Goal: Information Seeking & Learning: Learn about a topic

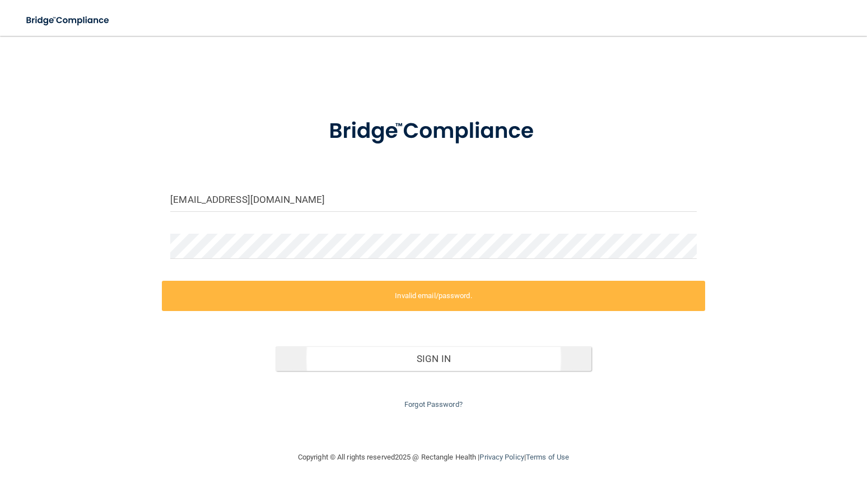
click at [418, 354] on button "Sign In" at bounding box center [434, 358] width 316 height 25
click at [437, 400] on link "Forgot Password?" at bounding box center [434, 404] width 58 height 8
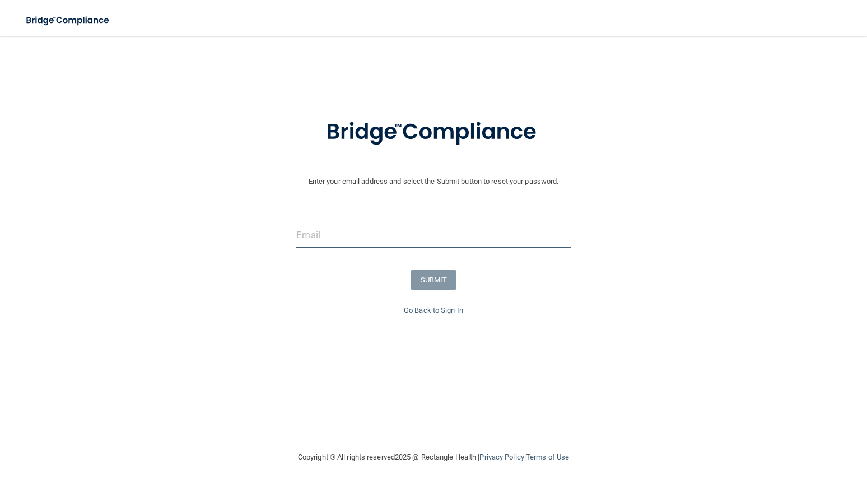
click at [406, 234] on input "email" at bounding box center [433, 234] width 274 height 25
click at [312, 230] on input "[EMAIL_ADDRESS][DOMAIN_NAME]" at bounding box center [433, 234] width 274 height 25
type input "[EMAIL_ADDRESS][DOMAIN_NAME]"
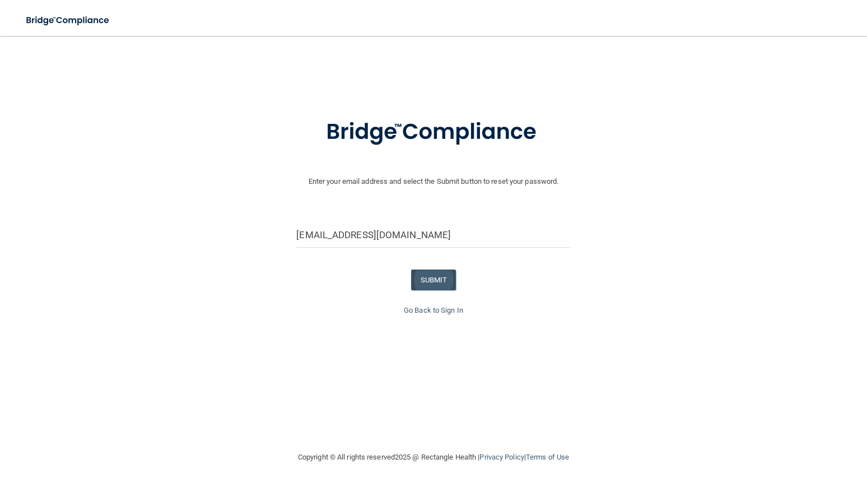
click at [436, 272] on button "SUBMIT" at bounding box center [433, 280] width 45 height 21
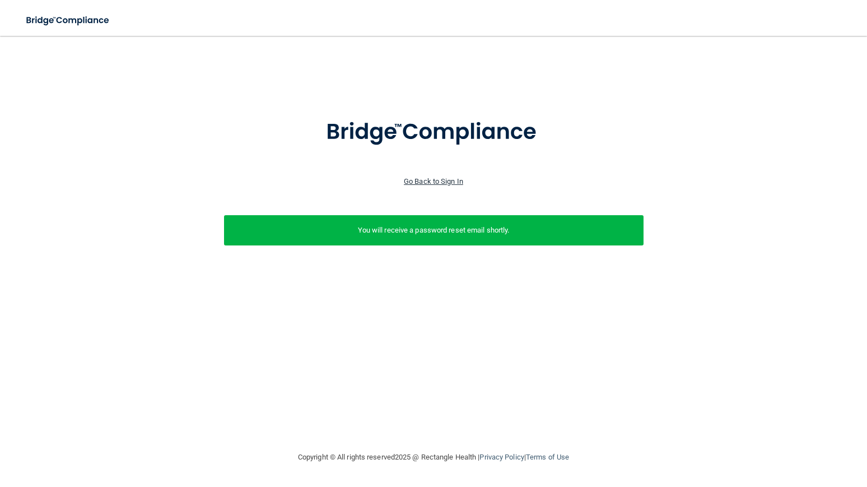
click at [434, 180] on link "Go Back to Sign In" at bounding box center [433, 181] width 59 height 8
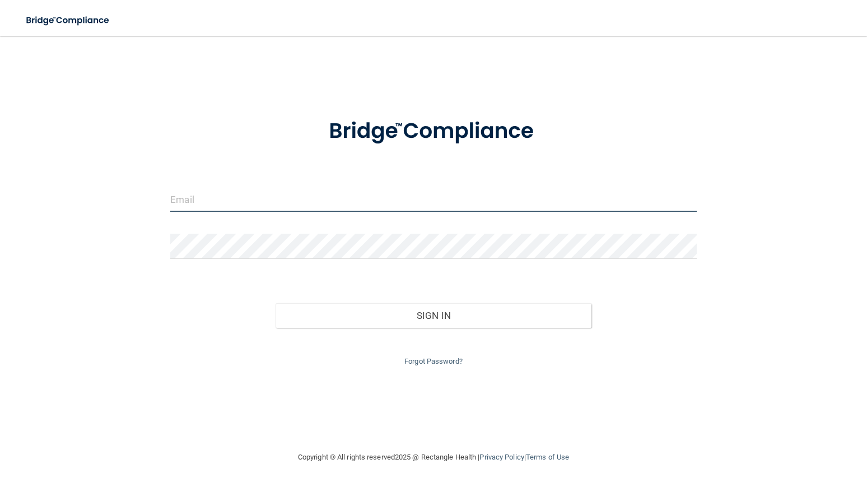
type input "[EMAIL_ADDRESS][DOMAIN_NAME]"
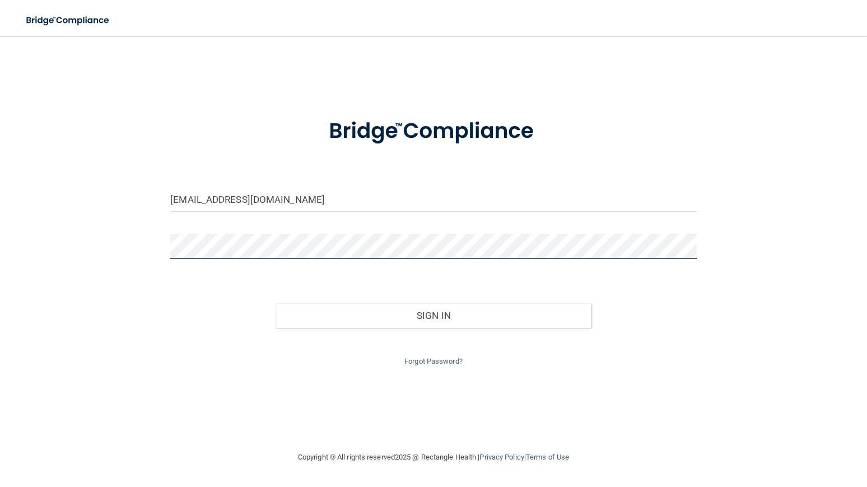
click at [434, 313] on button "Sign In" at bounding box center [434, 315] width 316 height 25
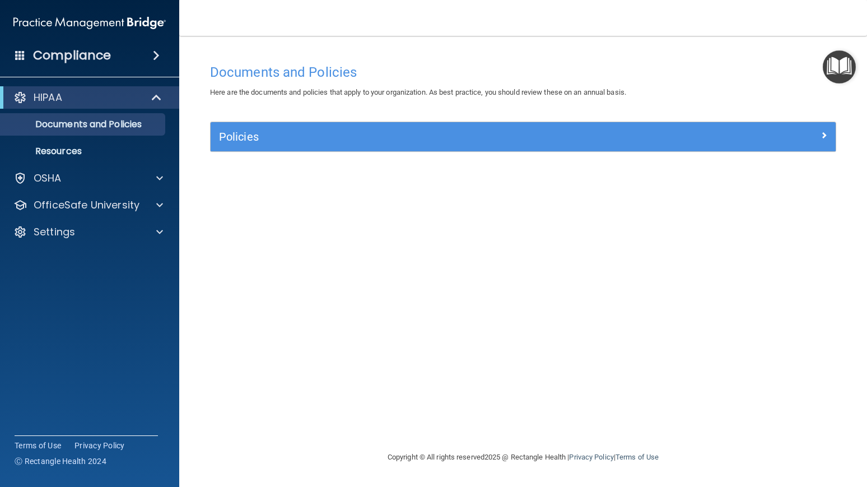
click at [156, 99] on span at bounding box center [158, 97] width 10 height 13
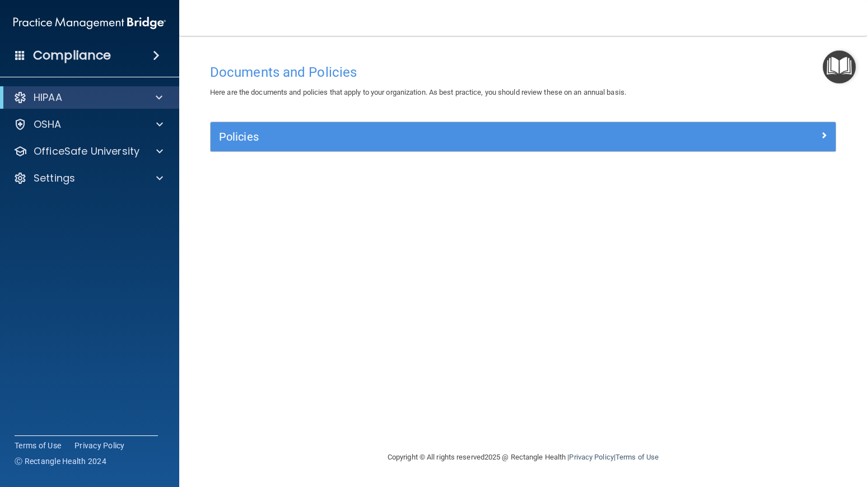
click at [156, 98] on span at bounding box center [159, 97] width 7 height 13
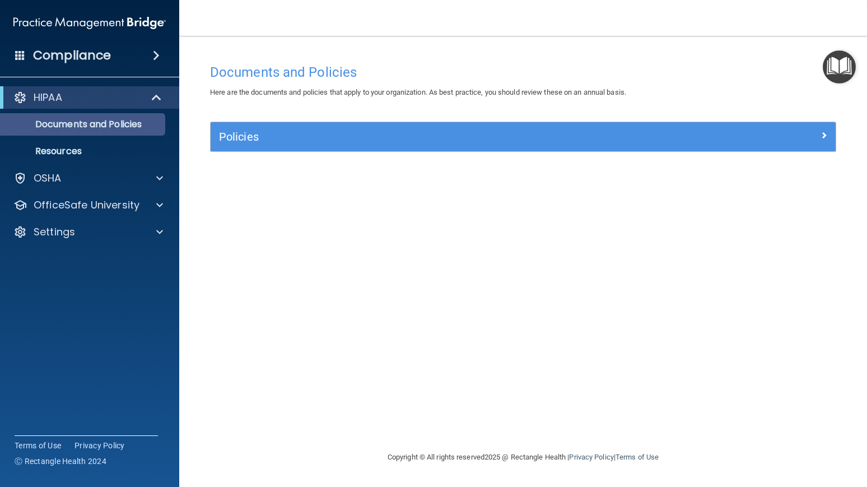
click at [112, 130] on p "Documents and Policies" at bounding box center [83, 124] width 153 height 11
click at [113, 130] on p "Documents and Policies" at bounding box center [83, 124] width 153 height 11
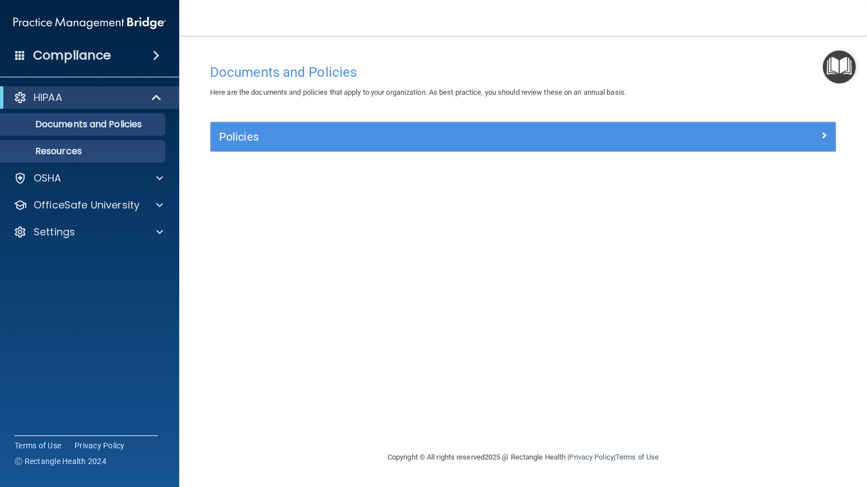
click at [85, 150] on p "Resources" at bounding box center [83, 151] width 153 height 11
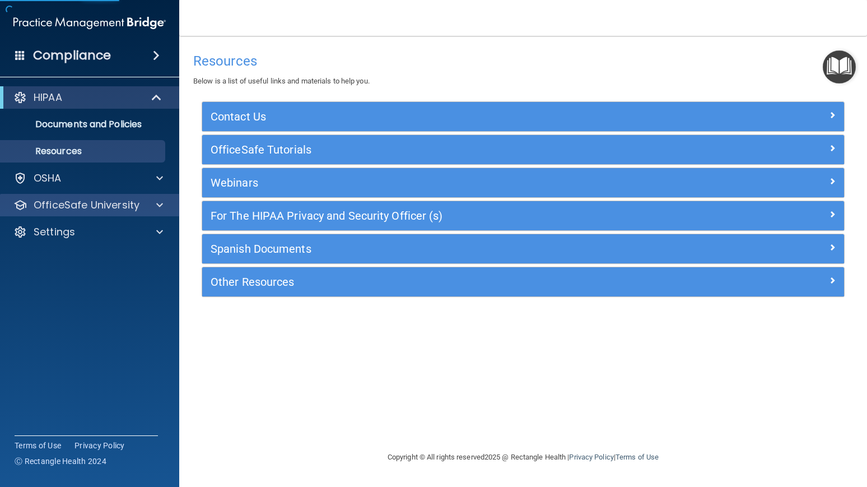
click at [155, 209] on div at bounding box center [158, 204] width 28 height 13
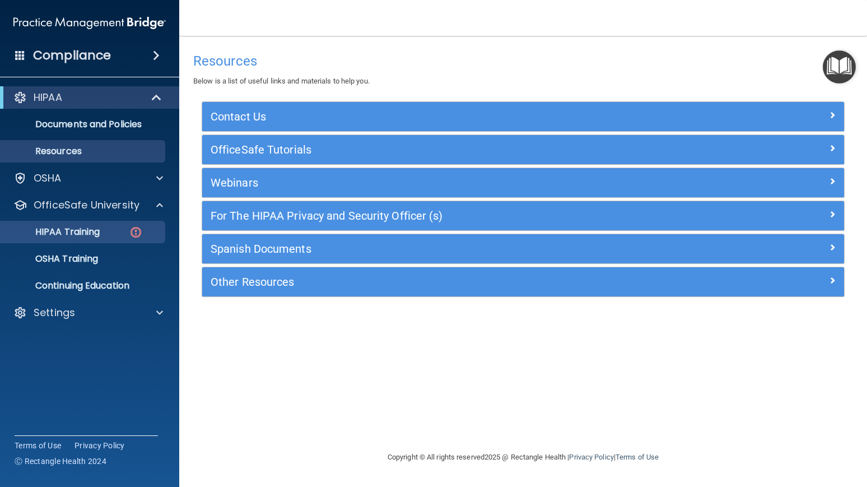
click at [109, 233] on div "HIPAA Training" at bounding box center [83, 231] width 153 height 11
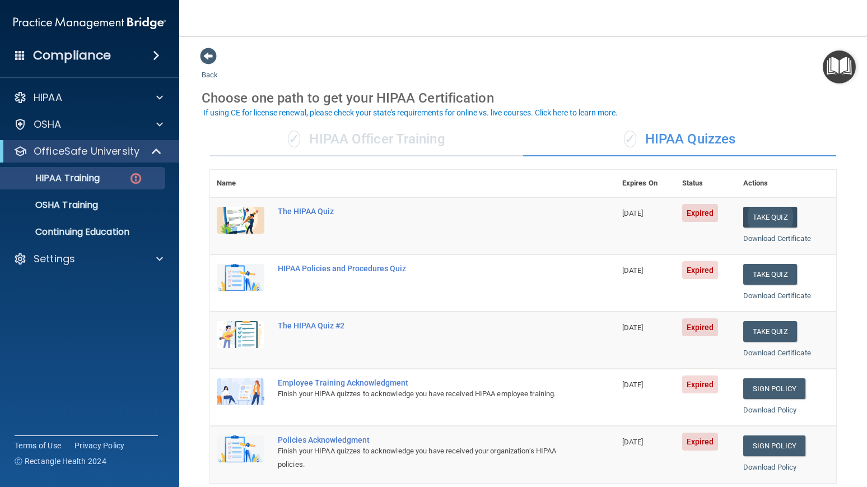
click at [770, 208] on button "Take Quiz" at bounding box center [771, 217] width 54 height 21
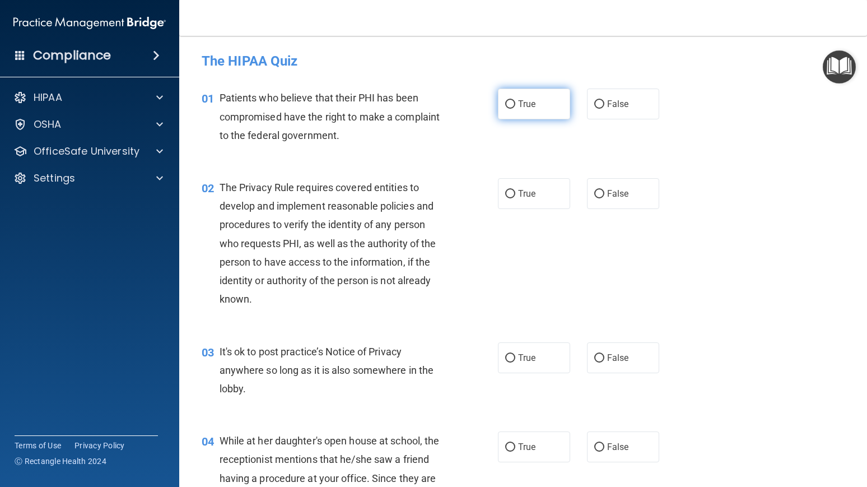
click at [520, 105] on span "True" at bounding box center [526, 104] width 17 height 11
click at [515, 105] on input "True" at bounding box center [510, 104] width 10 height 8
radio input "true"
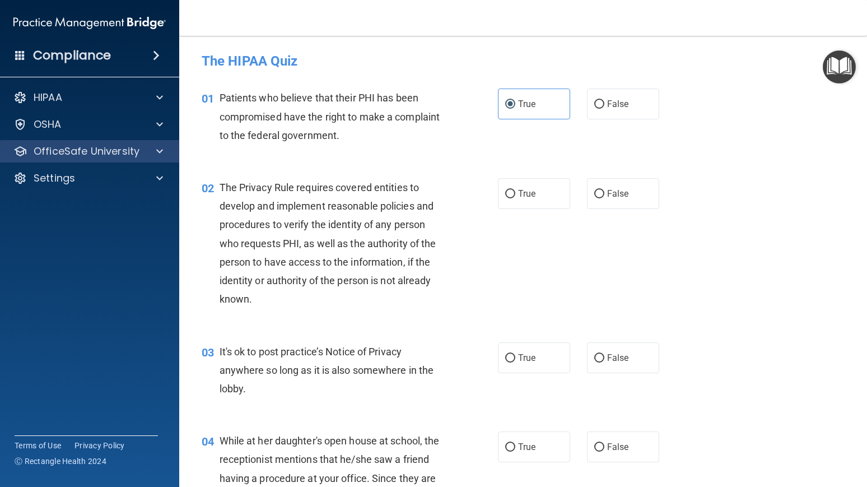
click at [158, 154] on span at bounding box center [159, 151] width 7 height 13
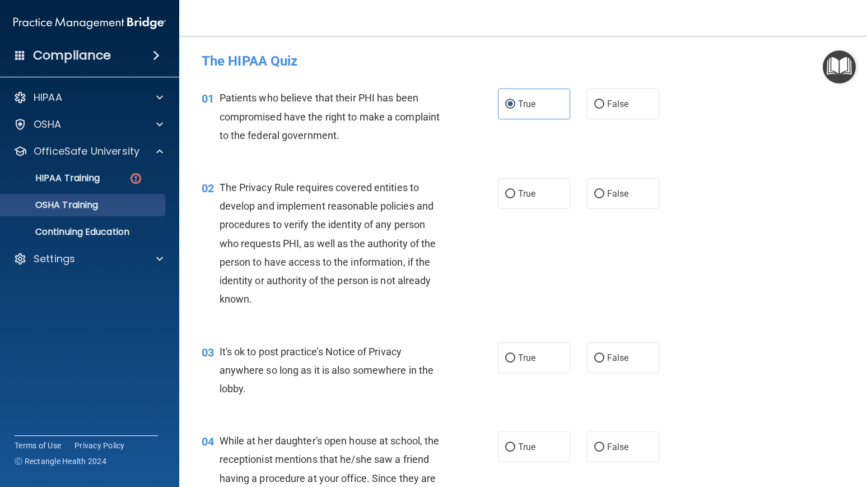
click at [98, 201] on p "OSHA Training" at bounding box center [52, 204] width 91 height 11
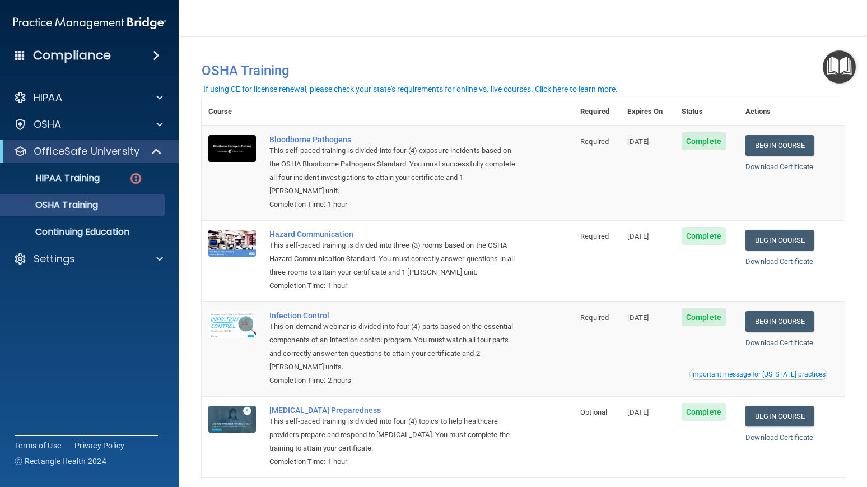
scroll to position [38, 0]
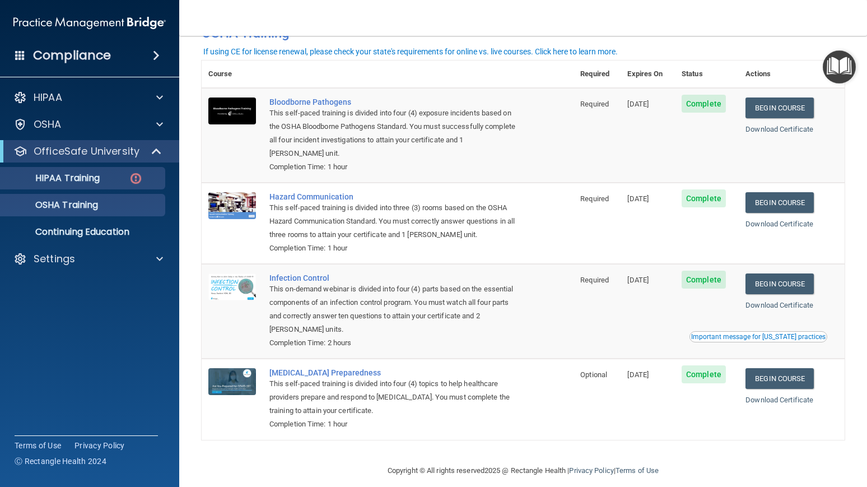
click at [122, 179] on div "HIPAA Training" at bounding box center [83, 178] width 153 height 11
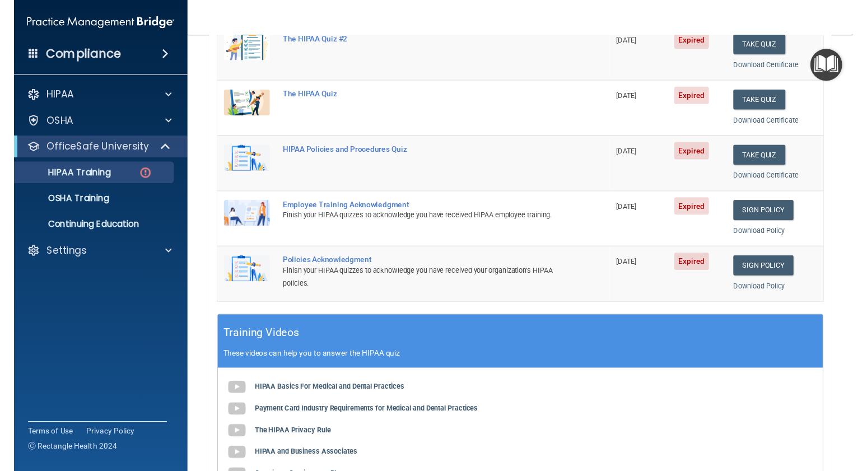
scroll to position [169, 0]
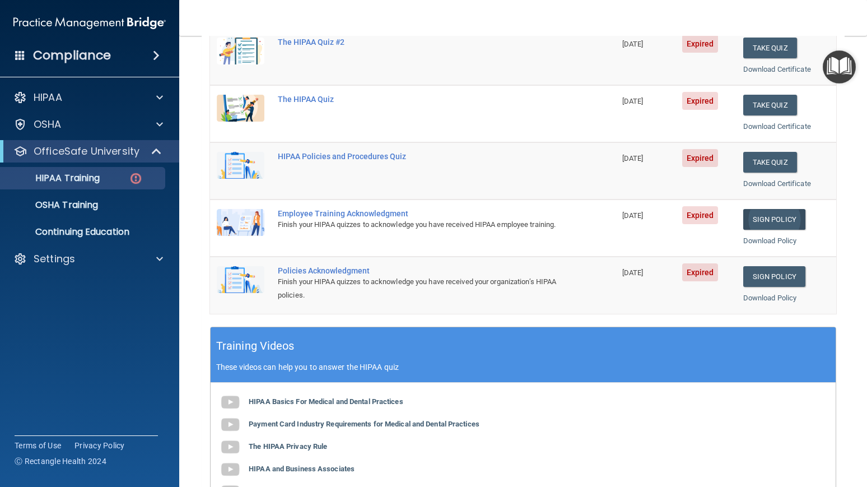
click at [775, 214] on link "Sign Policy" at bounding box center [775, 219] width 62 height 21
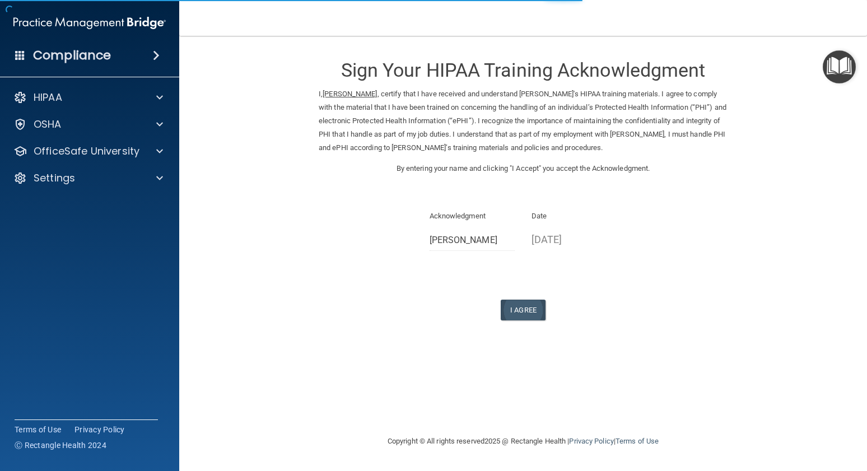
click at [523, 300] on button "I Agree" at bounding box center [523, 310] width 45 height 21
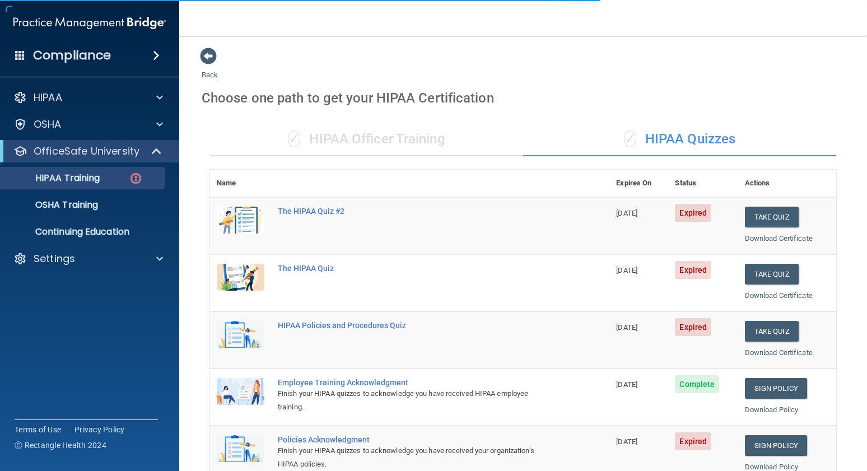
scroll to position [234, 0]
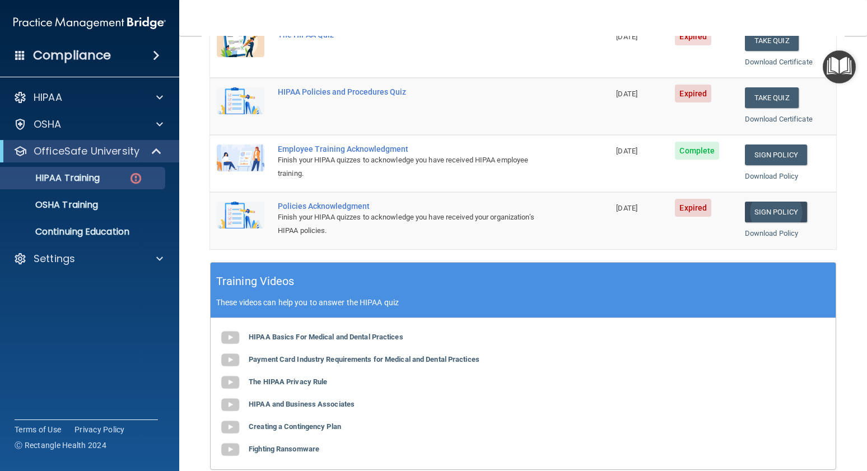
click at [770, 204] on link "Sign Policy" at bounding box center [776, 212] width 62 height 21
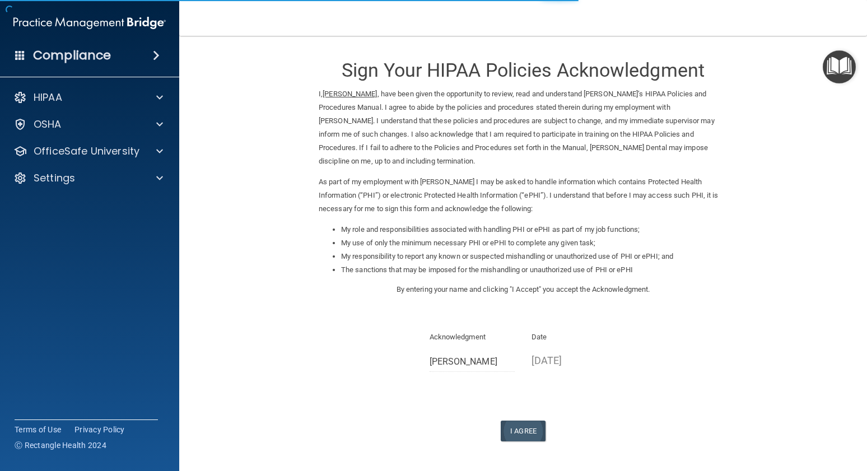
click at [521, 421] on button "I Agree" at bounding box center [523, 431] width 45 height 21
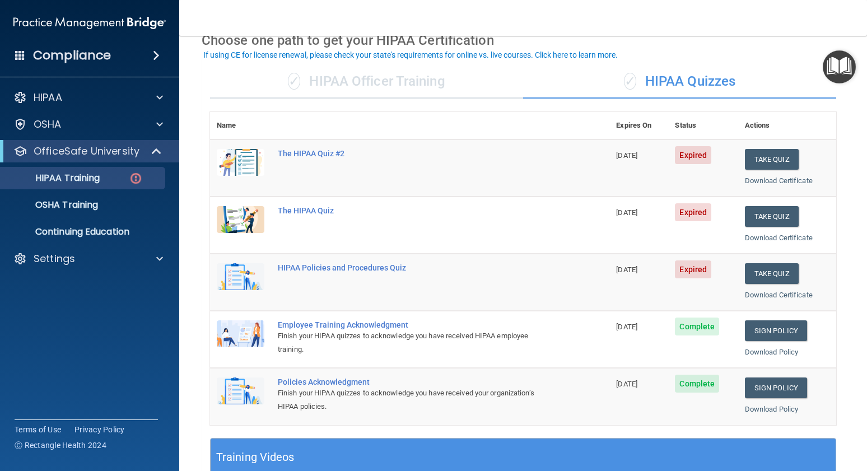
scroll to position [82, 0]
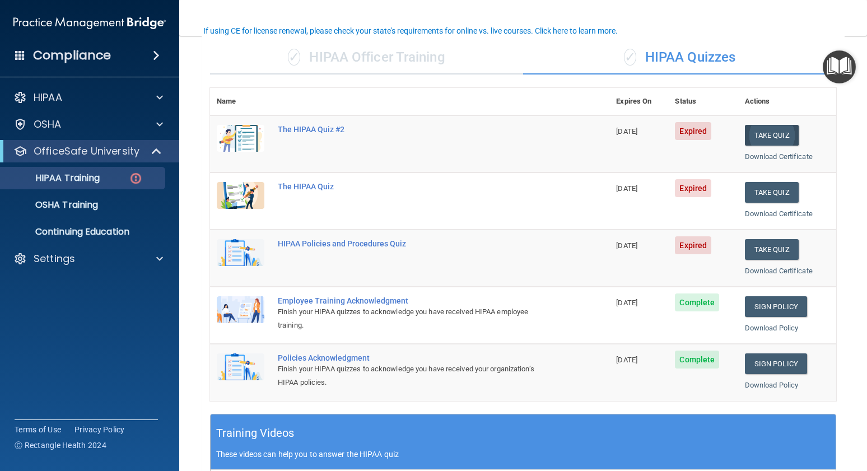
click at [765, 134] on button "Take Quiz" at bounding box center [772, 135] width 54 height 21
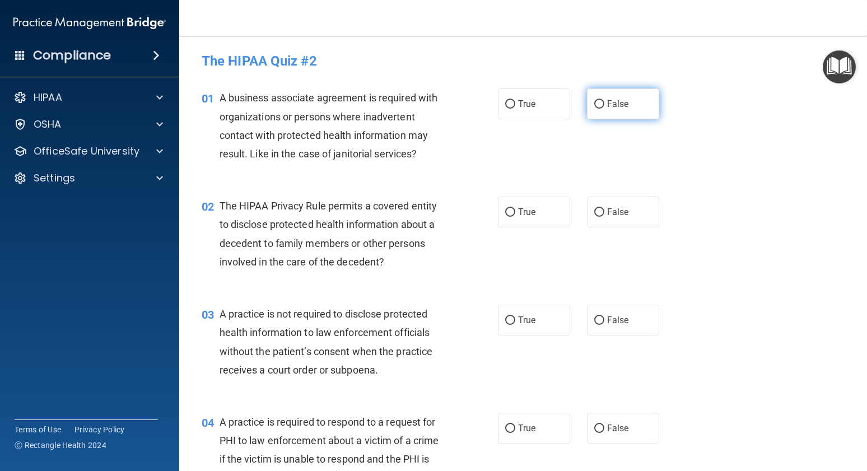
click at [625, 107] on label "False" at bounding box center [623, 104] width 72 height 31
click at [605, 107] on input "False" at bounding box center [600, 104] width 10 height 8
radio input "true"
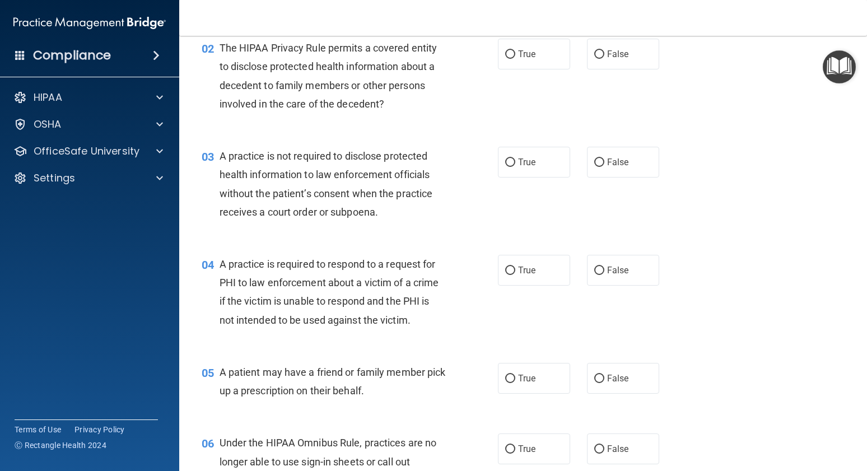
scroll to position [156, 0]
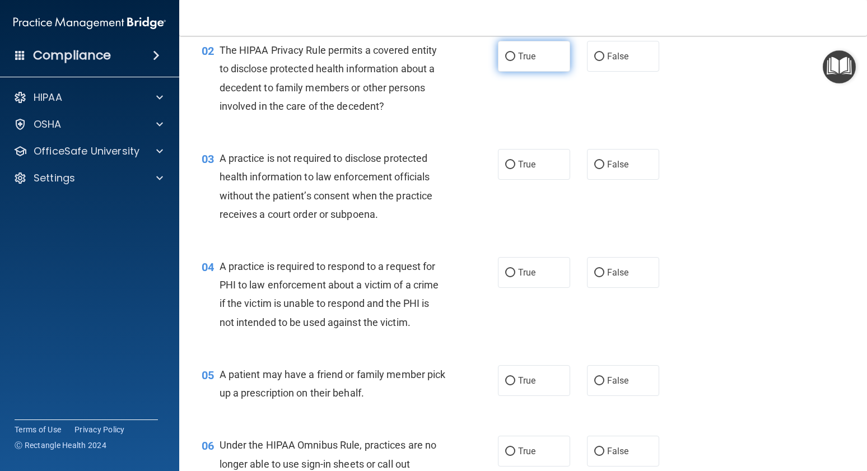
click at [537, 66] on label "True" at bounding box center [534, 56] width 72 height 31
click at [515, 61] on input "True" at bounding box center [510, 57] width 10 height 8
radio input "true"
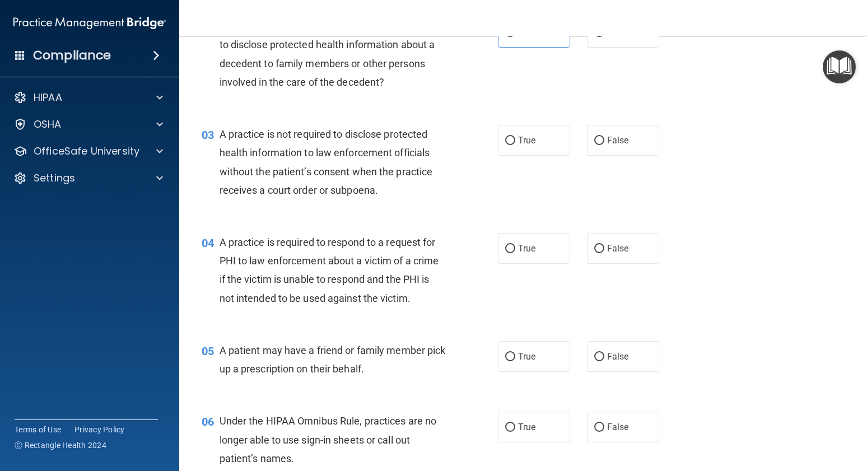
scroll to position [178, 0]
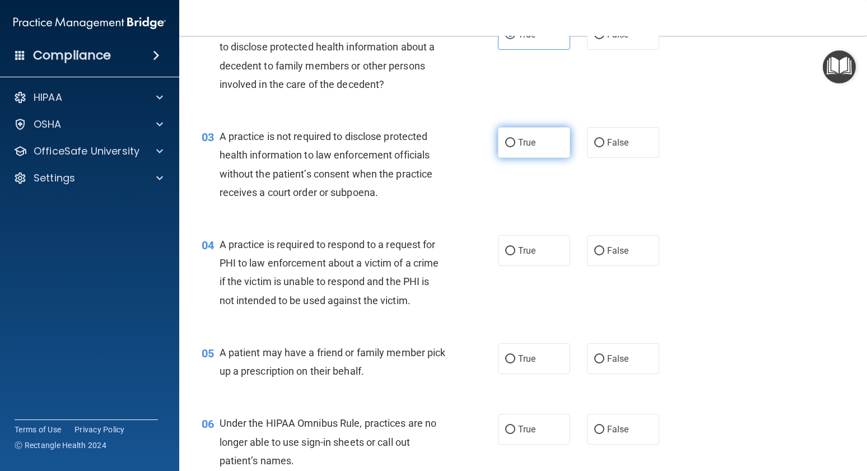
click at [540, 145] on label "True" at bounding box center [534, 142] width 72 height 31
click at [515, 145] on input "True" at bounding box center [510, 143] width 10 height 8
radio input "true"
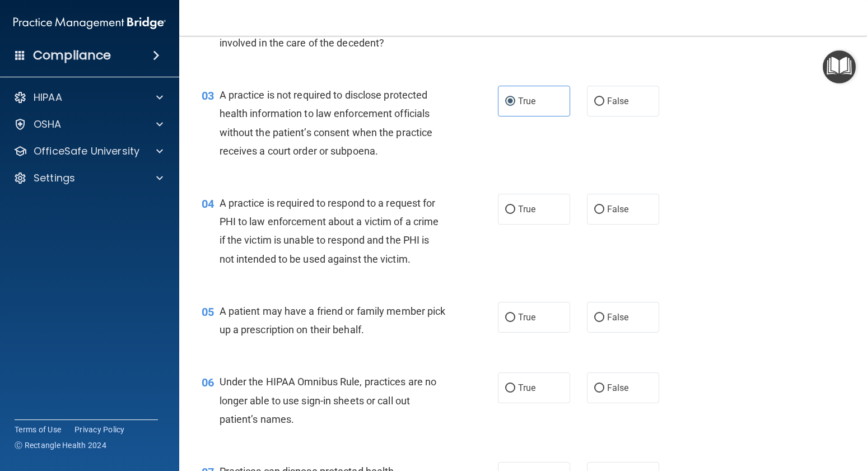
scroll to position [347, 0]
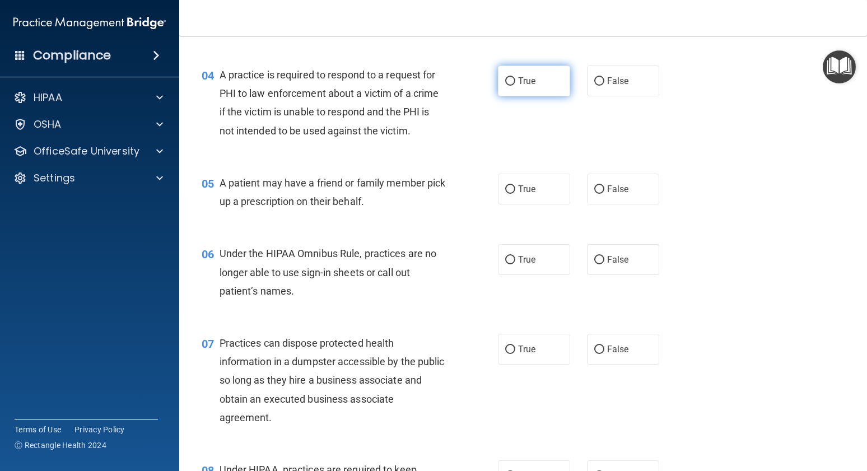
click at [532, 82] on span "True" at bounding box center [526, 81] width 17 height 11
click at [515, 82] on input "True" at bounding box center [510, 81] width 10 height 8
radio input "true"
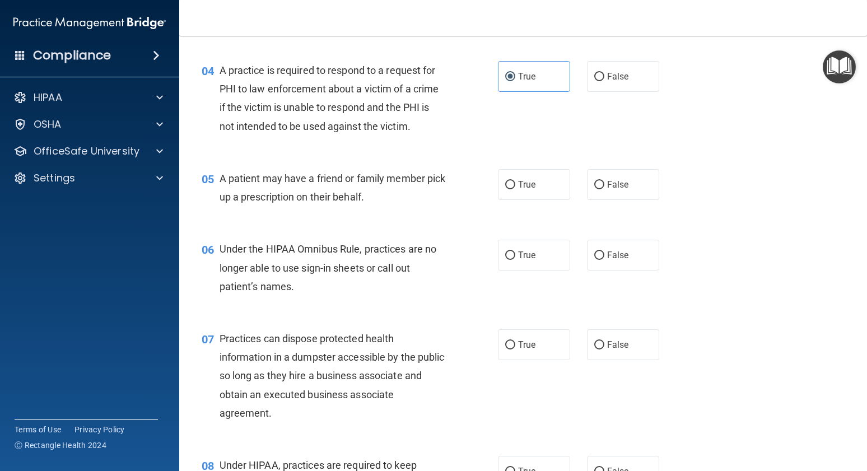
scroll to position [357, 0]
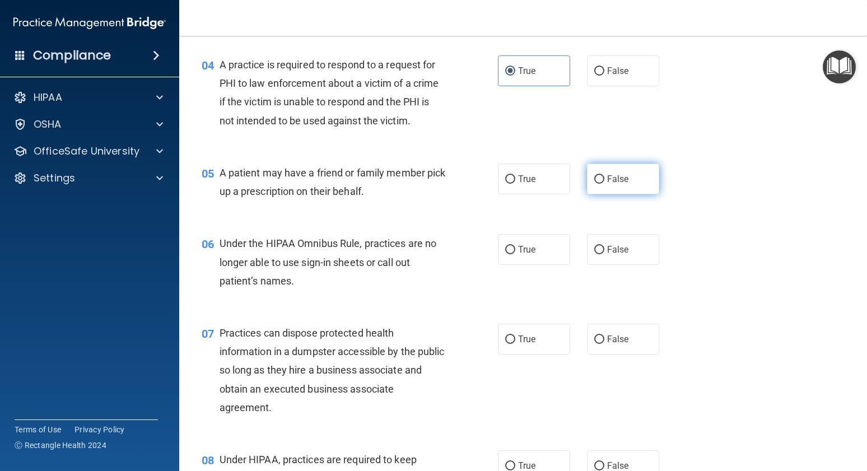
click at [591, 189] on label "False" at bounding box center [623, 179] width 72 height 31
click at [595, 184] on input "False" at bounding box center [600, 179] width 10 height 8
radio input "true"
click at [520, 177] on span "True" at bounding box center [526, 179] width 17 height 11
click at [515, 177] on input "True" at bounding box center [510, 179] width 10 height 8
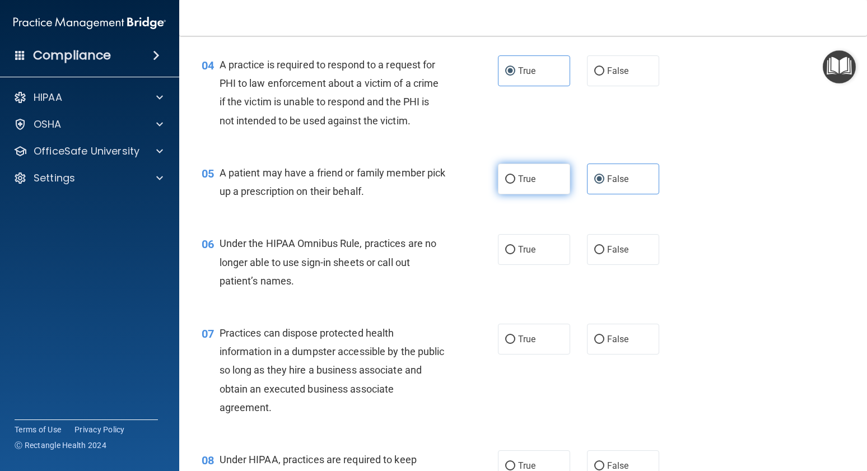
radio input "true"
radio input "false"
drag, startPoint x: 606, startPoint y: 247, endPoint x: 598, endPoint y: 252, distance: 9.0
click at [607, 248] on span "False" at bounding box center [618, 249] width 22 height 11
click at [605, 248] on input "False" at bounding box center [600, 250] width 10 height 8
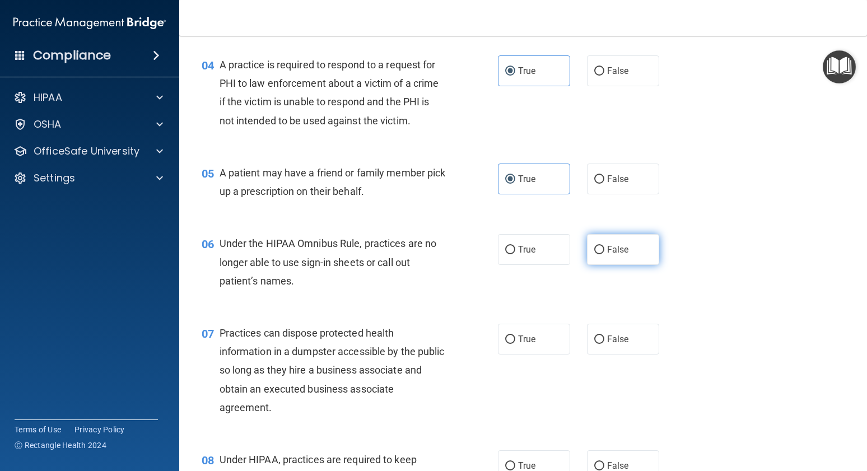
radio input "true"
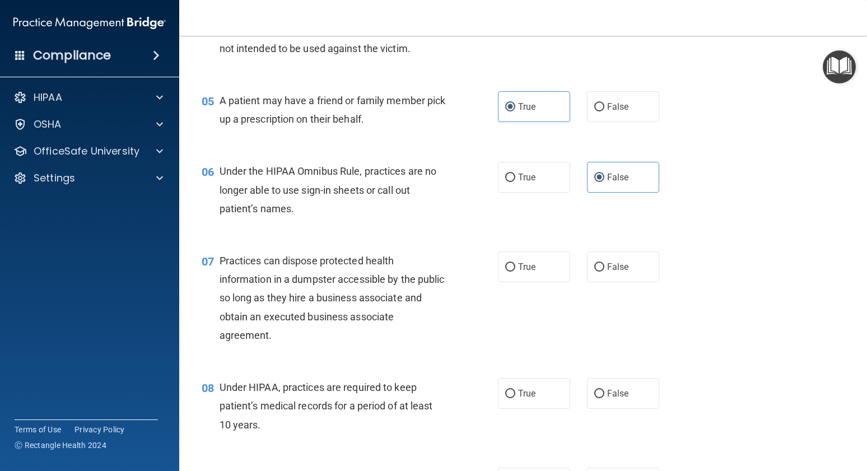
scroll to position [493, 0]
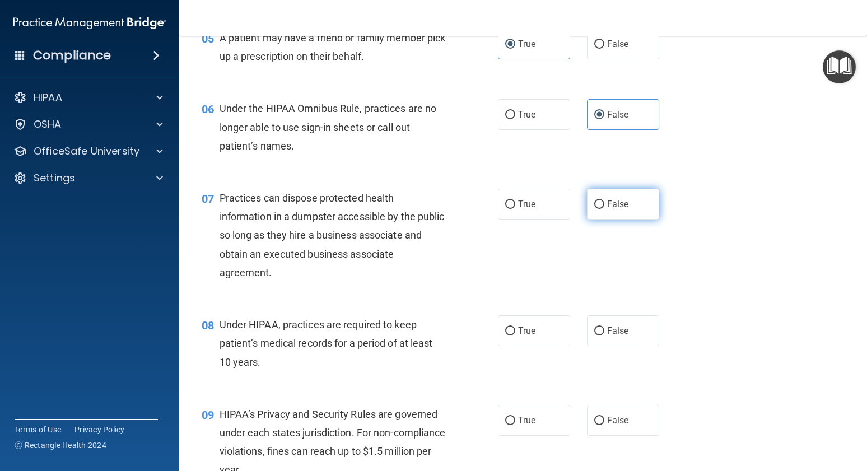
click at [606, 209] on label "False" at bounding box center [623, 204] width 72 height 31
click at [605, 209] on input "False" at bounding box center [600, 205] width 10 height 8
radio input "true"
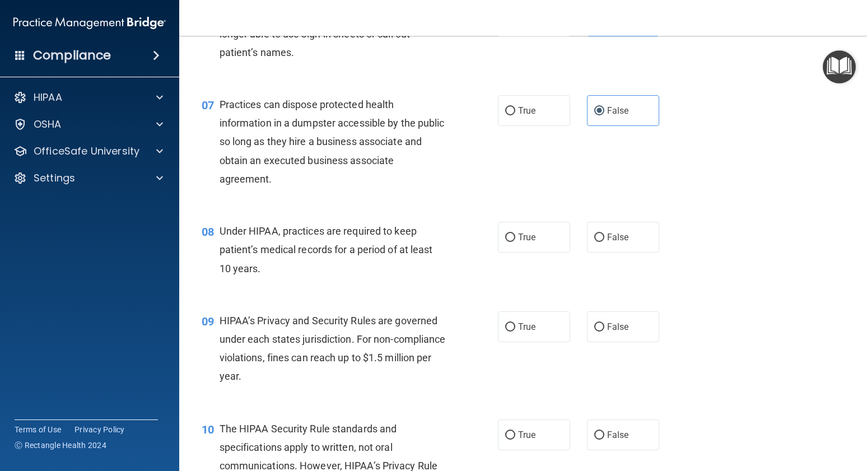
scroll to position [588, 0]
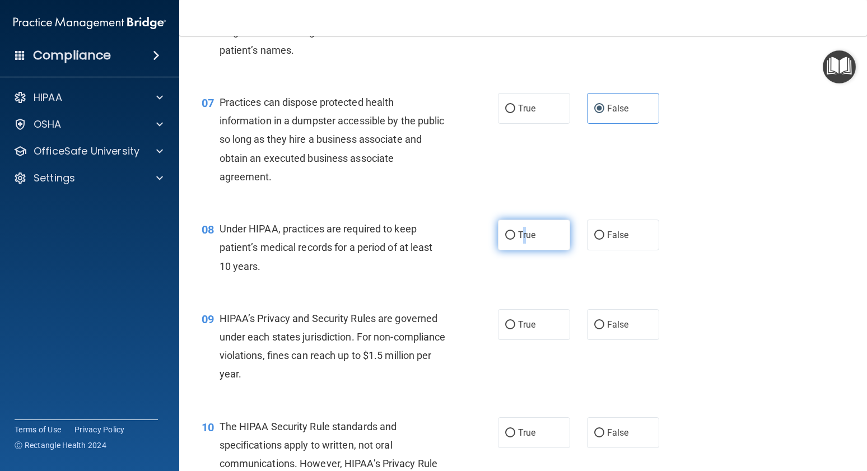
click at [520, 232] on span "True" at bounding box center [526, 235] width 17 height 11
click at [515, 232] on input "True" at bounding box center [510, 235] width 10 height 8
radio input "true"
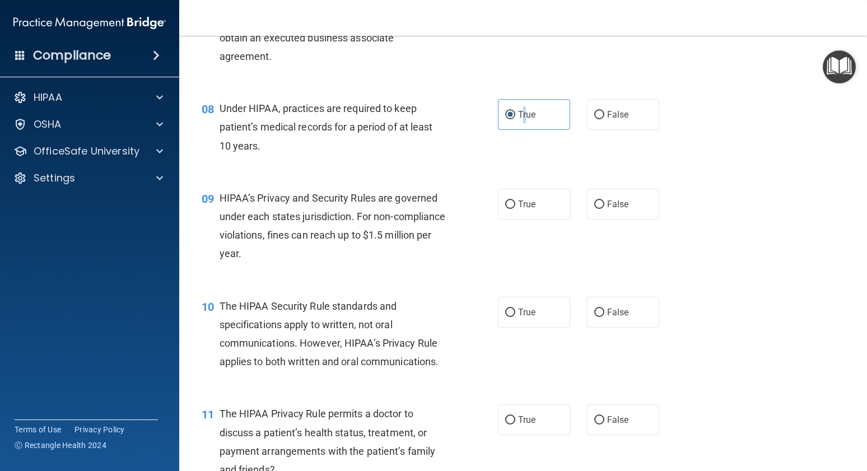
scroll to position [807, 0]
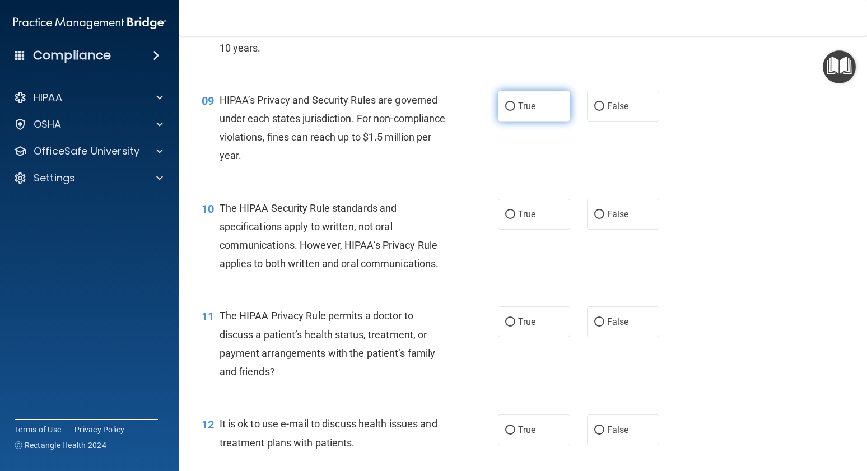
click at [527, 106] on span "True" at bounding box center [526, 106] width 17 height 11
click at [515, 106] on input "True" at bounding box center [510, 107] width 10 height 8
radio input "true"
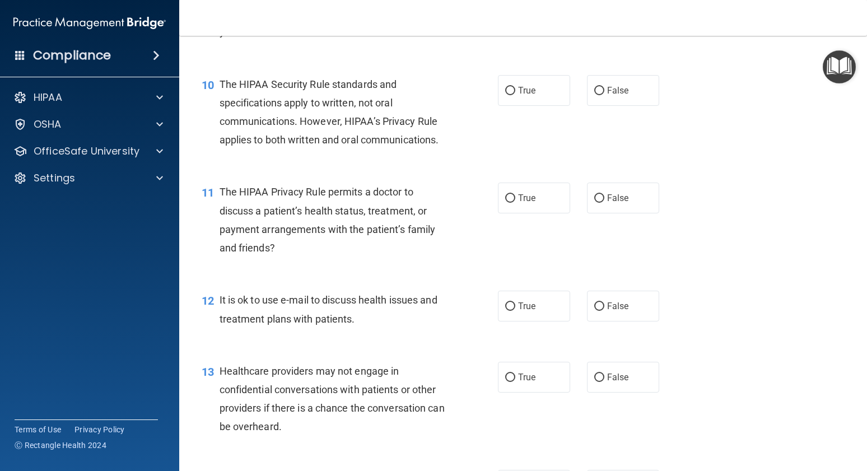
scroll to position [941, 0]
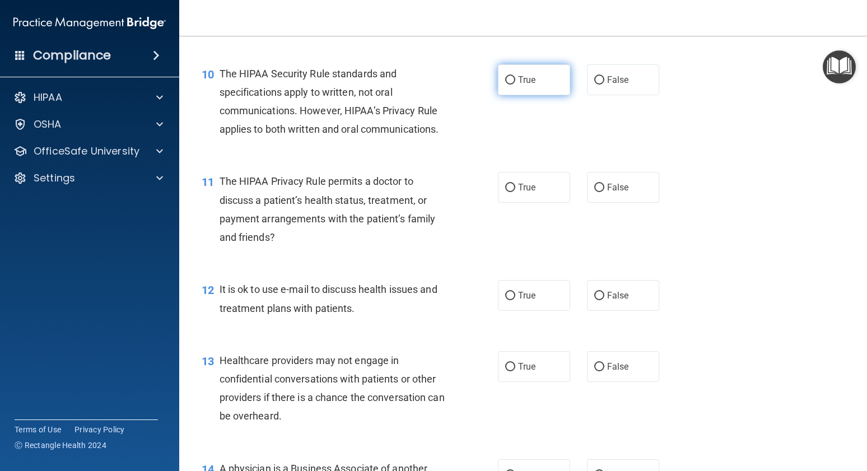
click at [512, 79] on label "True" at bounding box center [534, 79] width 72 height 31
click at [512, 79] on input "True" at bounding box center [510, 80] width 10 height 8
radio input "true"
click at [598, 178] on label "False" at bounding box center [623, 187] width 72 height 31
click at [598, 184] on input "False" at bounding box center [600, 188] width 10 height 8
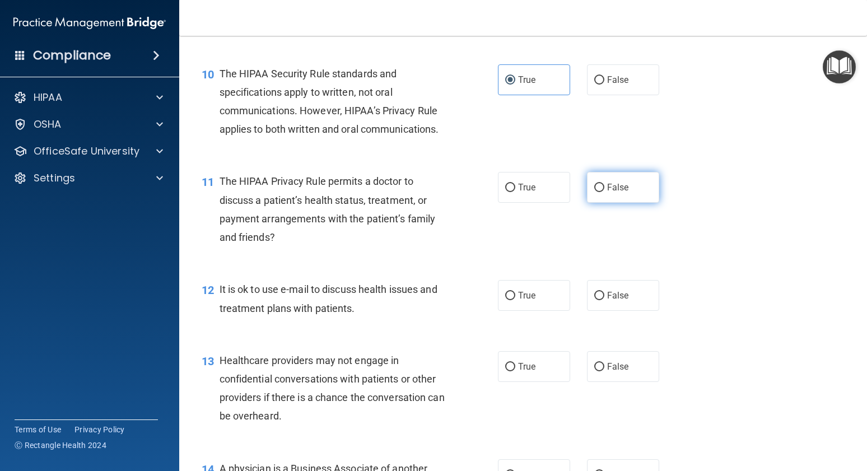
radio input "true"
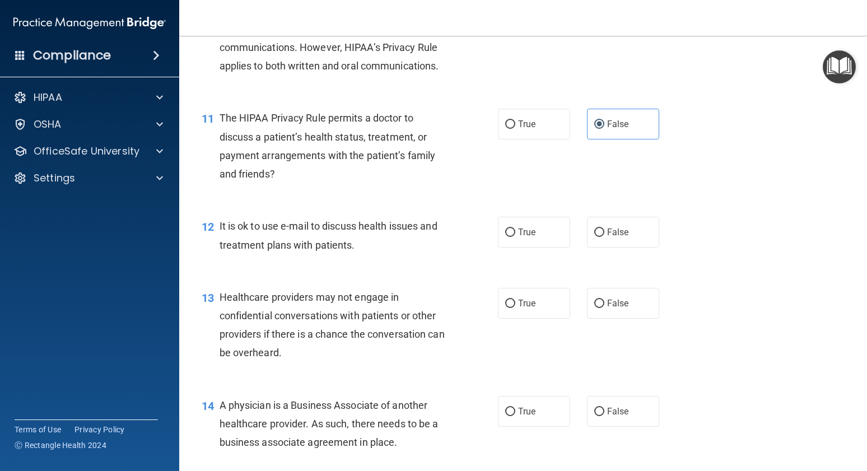
scroll to position [1007, 0]
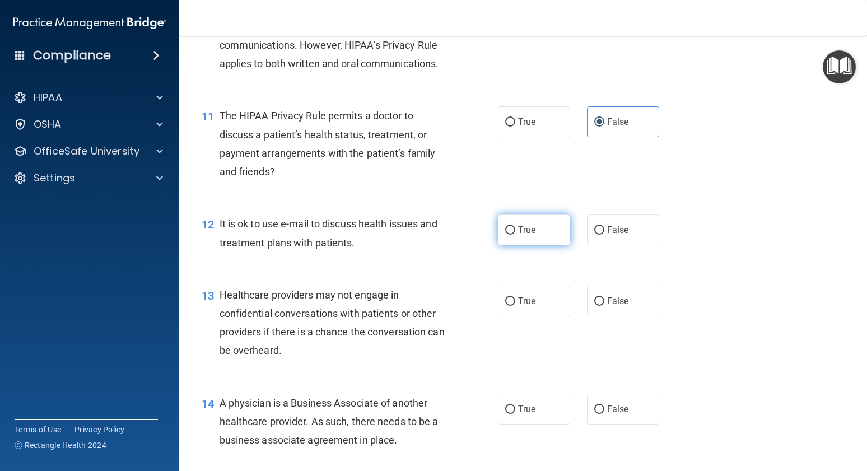
click at [533, 232] on label "True" at bounding box center [534, 230] width 72 height 31
click at [515, 232] on input "True" at bounding box center [510, 230] width 10 height 8
radio input "true"
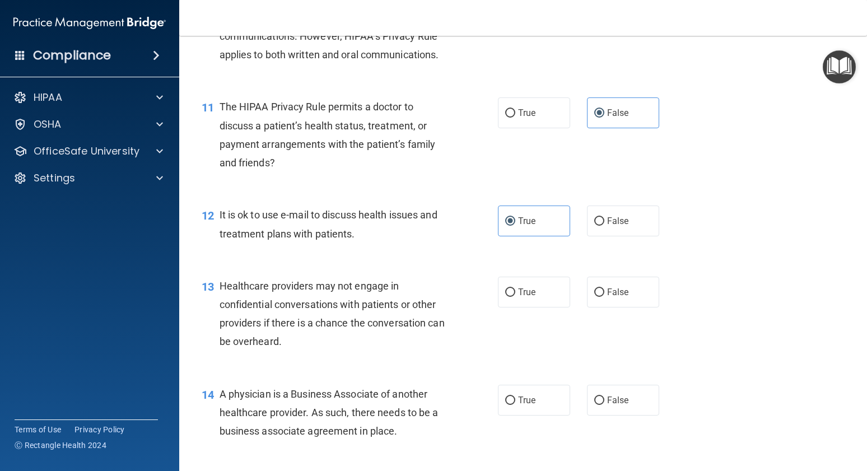
scroll to position [1018, 0]
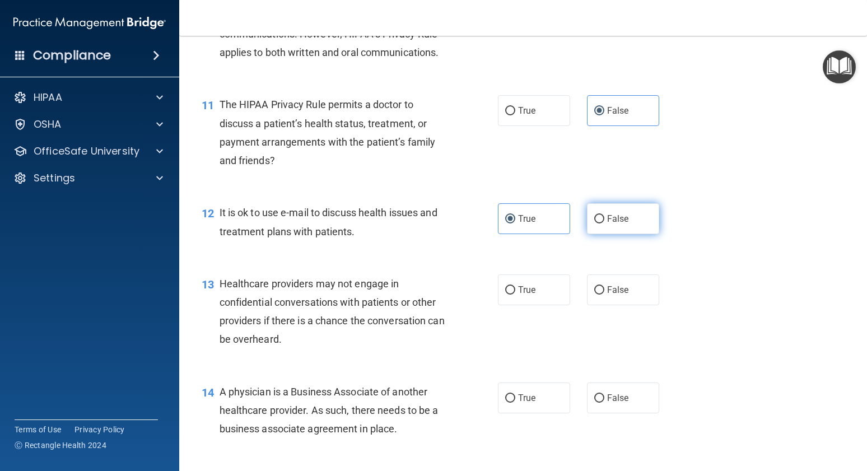
click at [609, 222] on label "False" at bounding box center [623, 218] width 72 height 31
click at [605, 222] on input "False" at bounding box center [600, 219] width 10 height 8
radio input "true"
radio input "false"
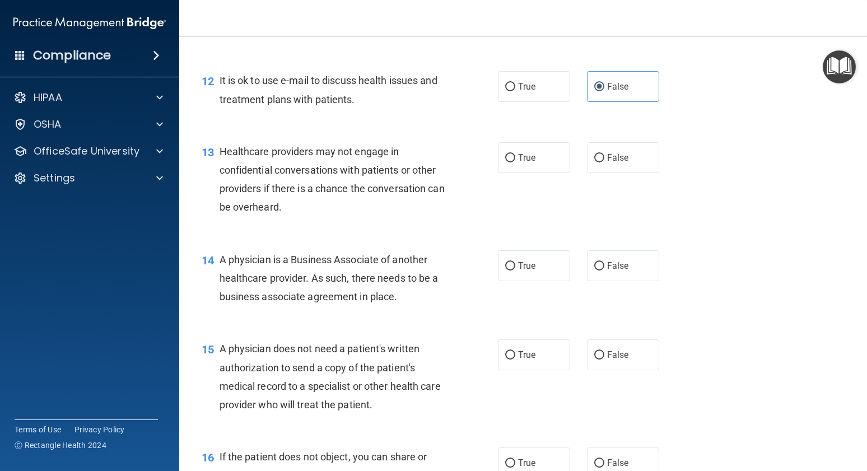
scroll to position [1148, 0]
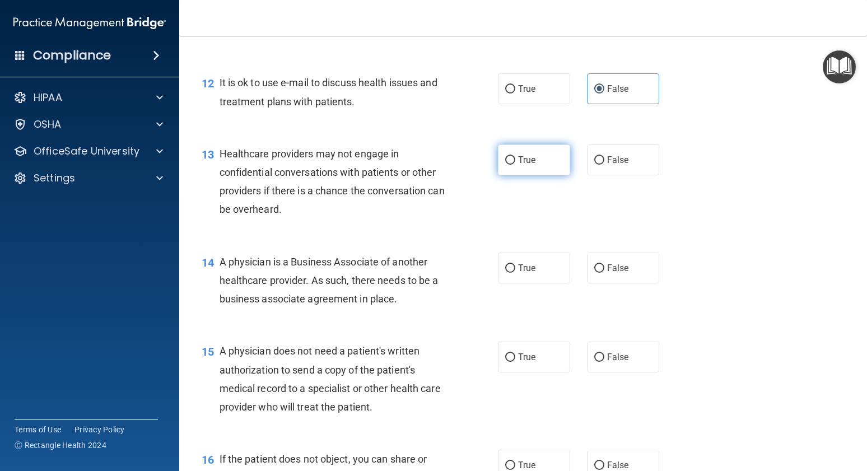
click at [535, 164] on label "True" at bounding box center [534, 160] width 72 height 31
click at [515, 164] on input "True" at bounding box center [510, 160] width 10 height 8
radio input "true"
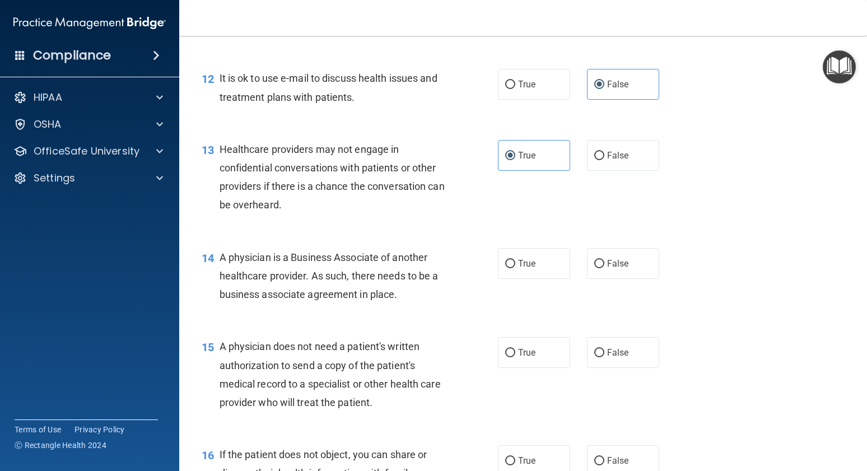
scroll to position [1172, 0]
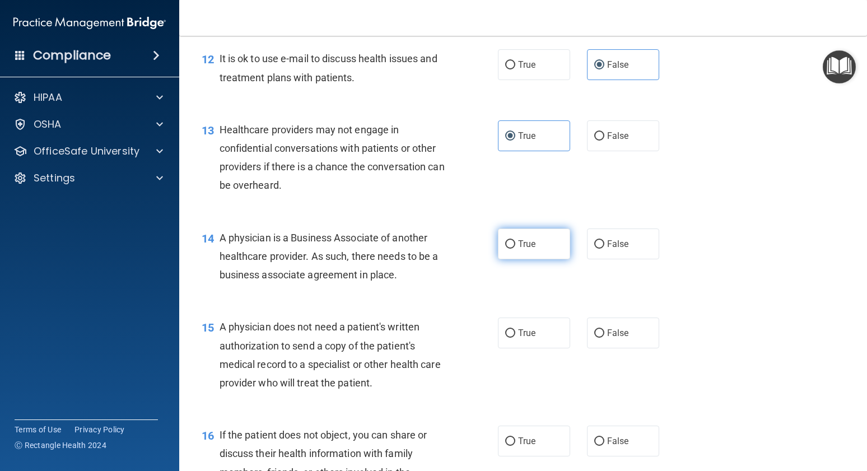
click at [533, 239] on label "True" at bounding box center [534, 244] width 72 height 31
click at [515, 240] on input "True" at bounding box center [510, 244] width 10 height 8
radio input "true"
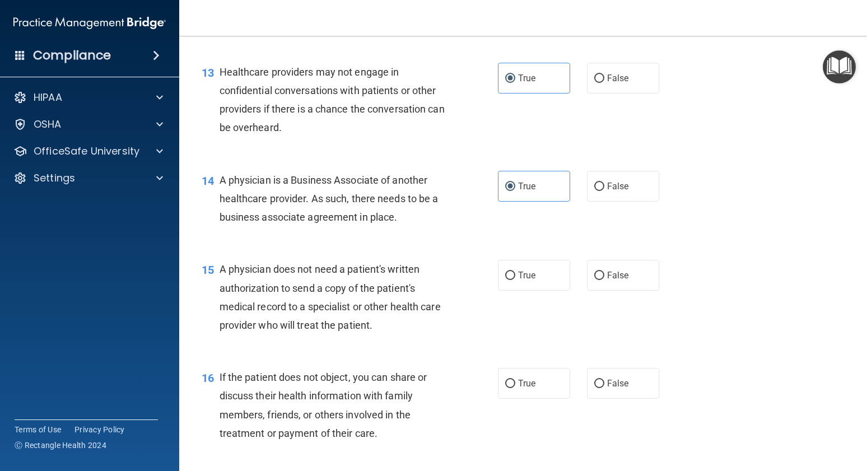
scroll to position [1283, 0]
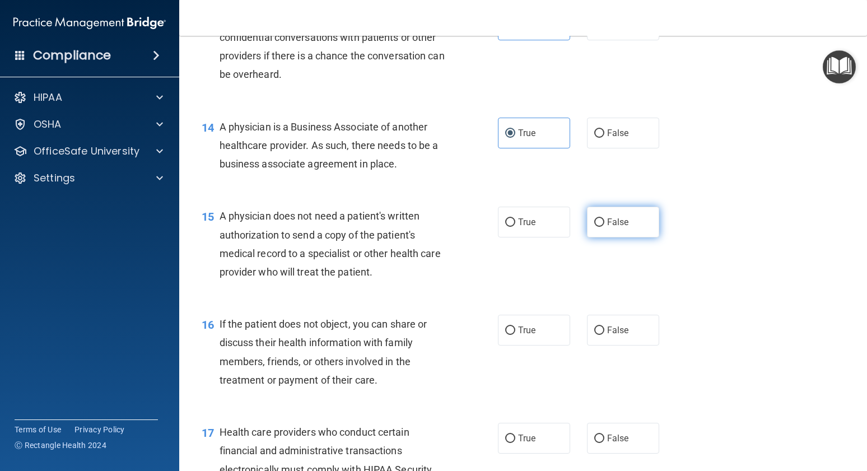
click at [599, 225] on label "False" at bounding box center [623, 222] width 72 height 31
click at [599, 225] on input "False" at bounding box center [600, 223] width 10 height 8
radio input "true"
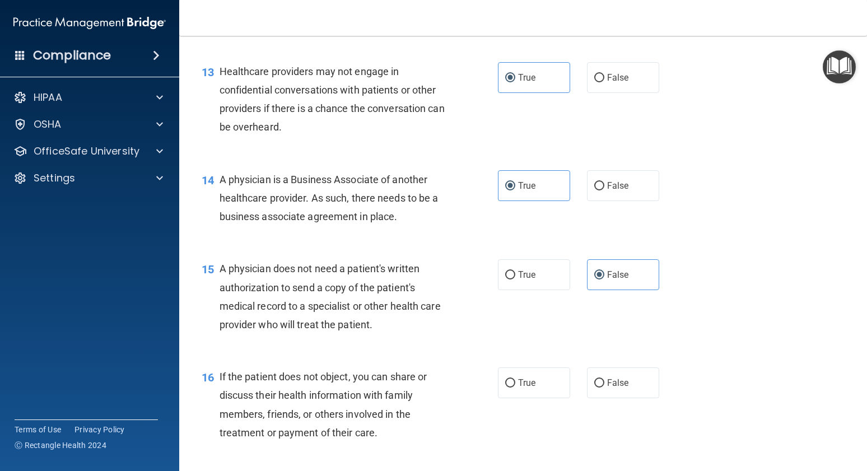
scroll to position [1330, 0]
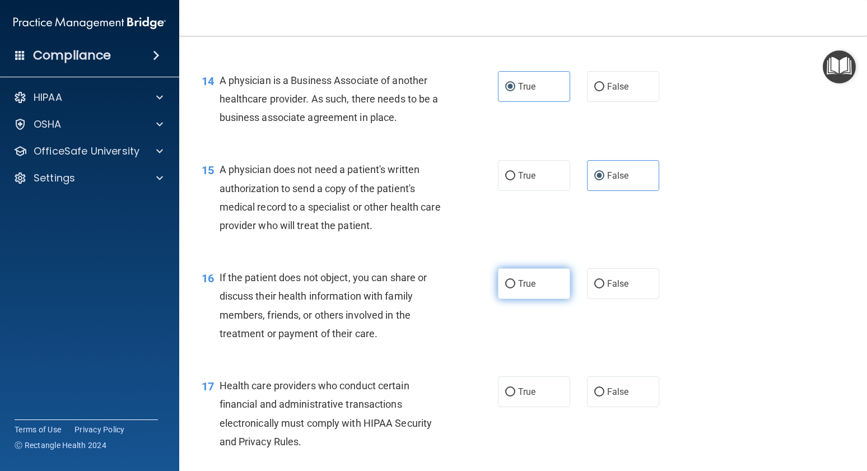
click at [505, 281] on input "True" at bounding box center [510, 284] width 10 height 8
radio input "true"
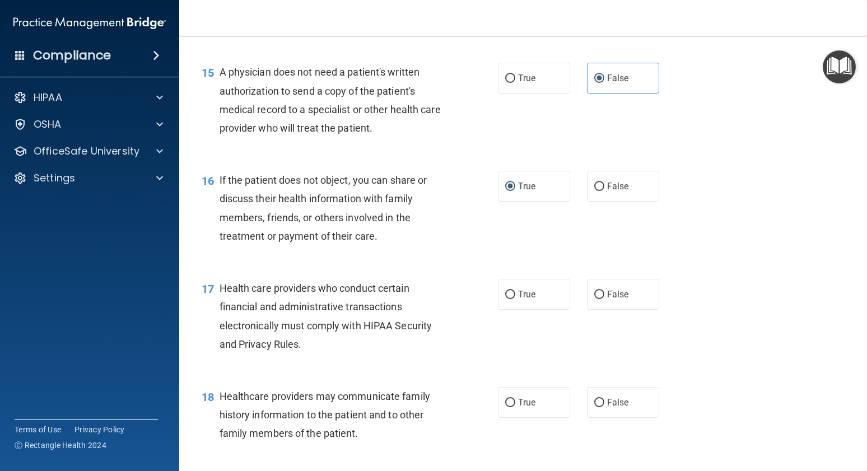
scroll to position [1546, 0]
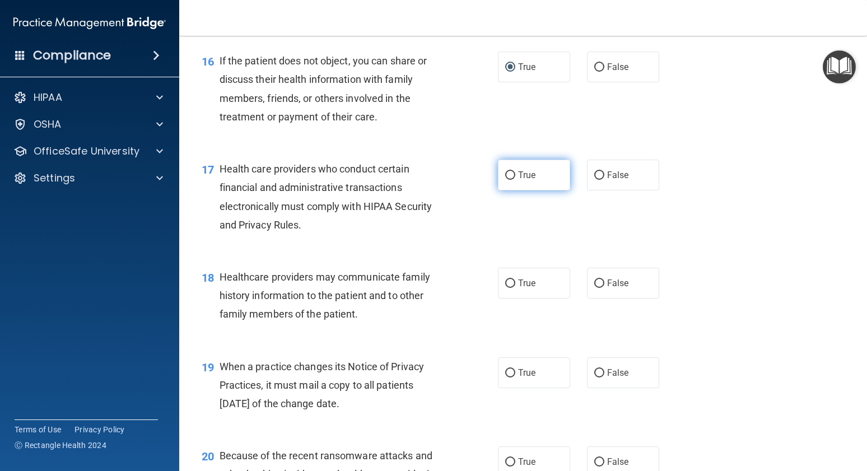
click at [524, 174] on label "True" at bounding box center [534, 175] width 72 height 31
click at [515, 174] on input "True" at bounding box center [510, 175] width 10 height 8
radio input "true"
click at [612, 288] on label "False" at bounding box center [623, 283] width 72 height 31
click at [605, 288] on input "False" at bounding box center [600, 284] width 10 height 8
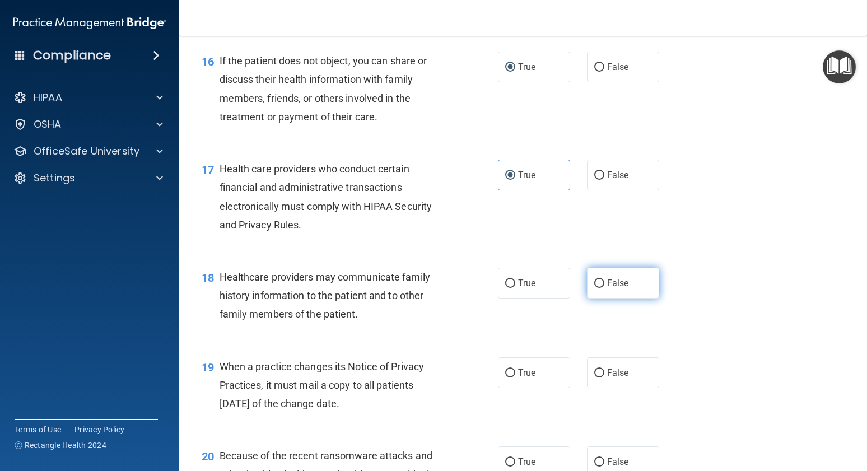
radio input "true"
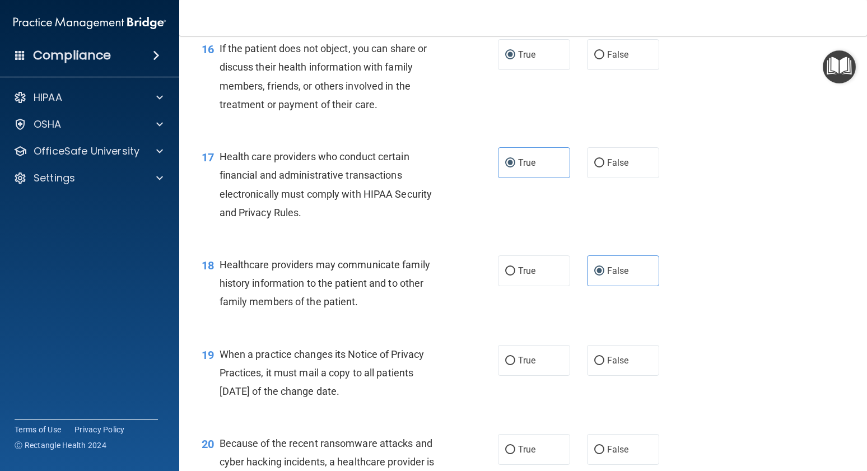
scroll to position [1738, 0]
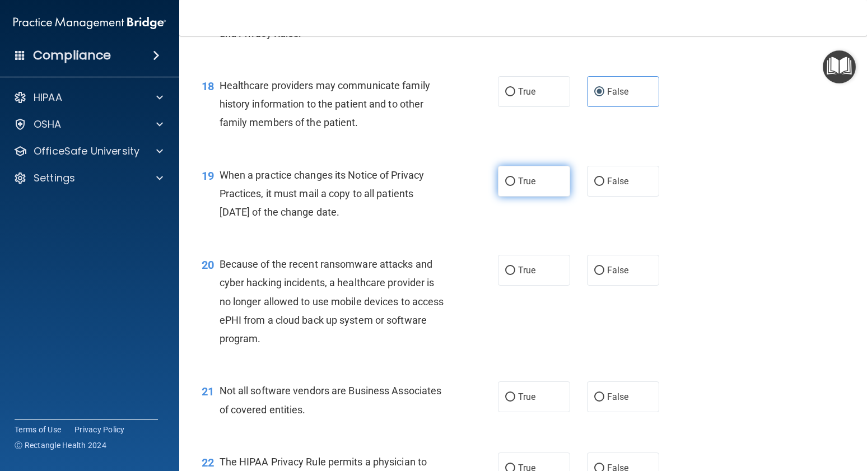
click at [518, 176] on span "True" at bounding box center [526, 181] width 17 height 11
click at [515, 178] on input "True" at bounding box center [510, 182] width 10 height 8
radio input "true"
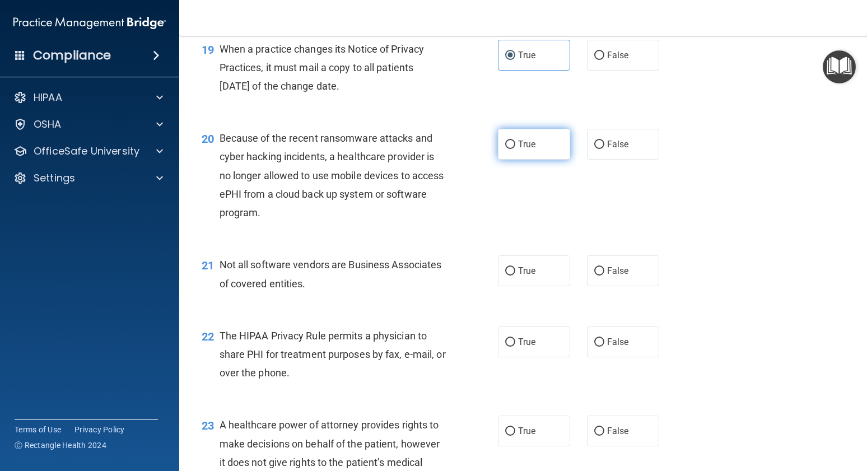
click at [536, 149] on label "True" at bounding box center [534, 144] width 72 height 31
click at [515, 149] on input "True" at bounding box center [510, 145] width 10 height 8
radio input "true"
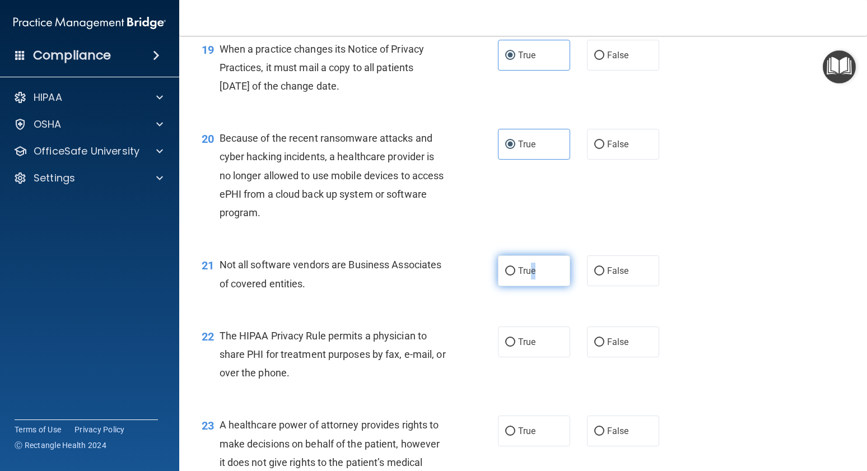
click at [531, 266] on span "True" at bounding box center [526, 271] width 17 height 11
click at [515, 267] on input "True" at bounding box center [510, 271] width 10 height 8
radio input "true"
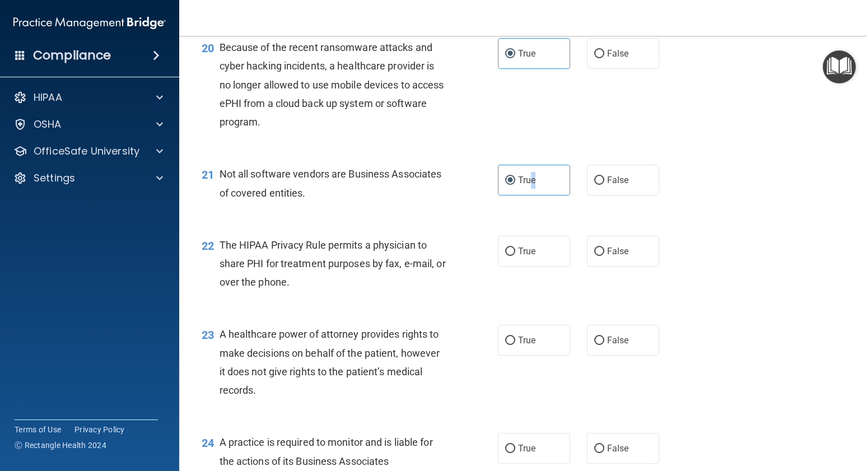
scroll to position [1957, 0]
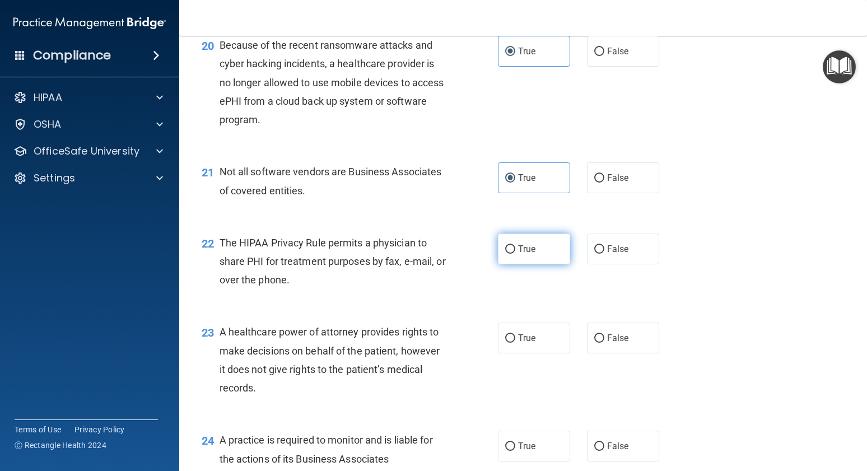
click at [544, 244] on label "True" at bounding box center [534, 249] width 72 height 31
click at [515, 245] on input "True" at bounding box center [510, 249] width 10 height 8
radio input "true"
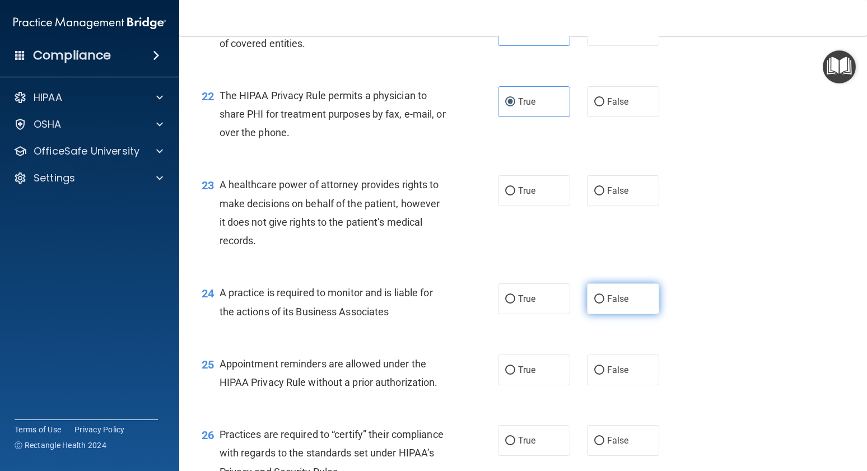
scroll to position [2102, 0]
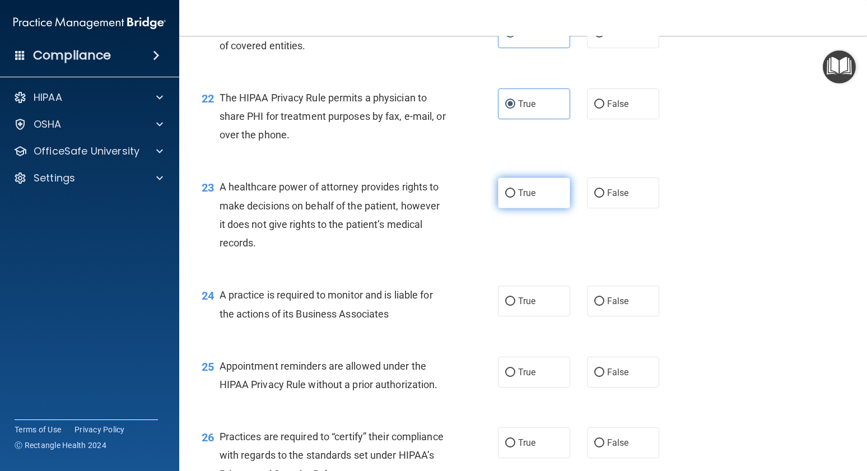
click at [541, 183] on label "True" at bounding box center [534, 193] width 72 height 31
click at [515, 189] on input "True" at bounding box center [510, 193] width 10 height 8
radio input "true"
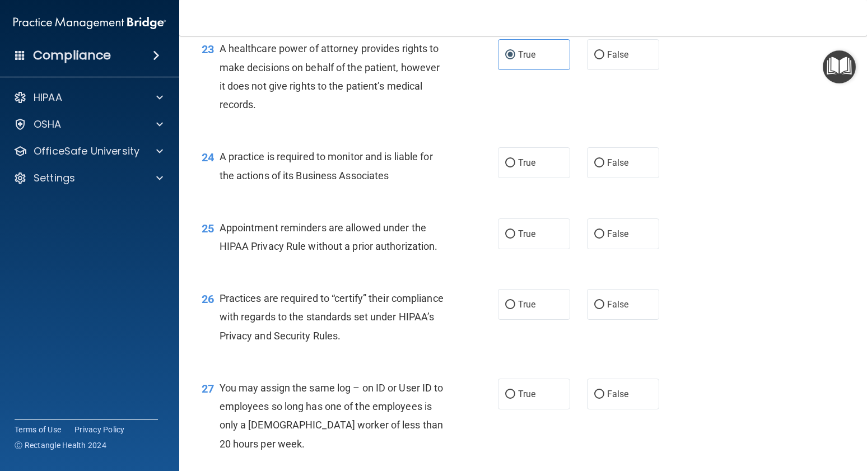
scroll to position [2243, 0]
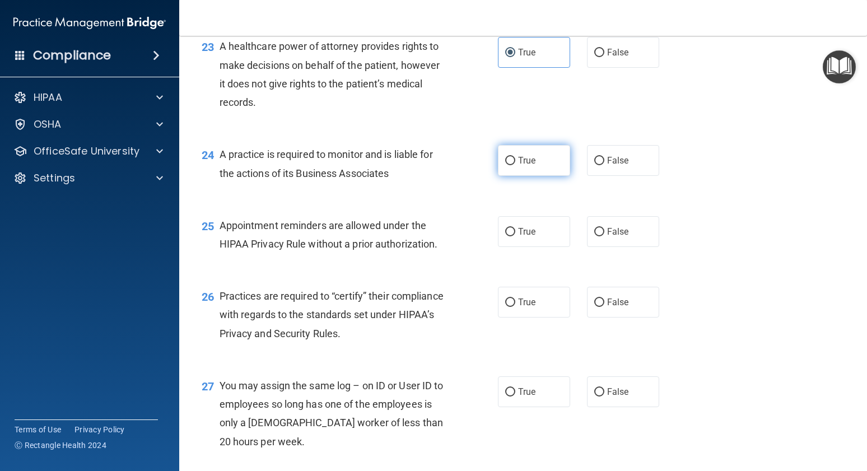
click at [522, 155] on span "True" at bounding box center [526, 160] width 17 height 11
click at [515, 157] on input "True" at bounding box center [510, 161] width 10 height 8
radio input "true"
click at [528, 226] on span "True" at bounding box center [526, 231] width 17 height 11
click at [515, 228] on input "True" at bounding box center [510, 232] width 10 height 8
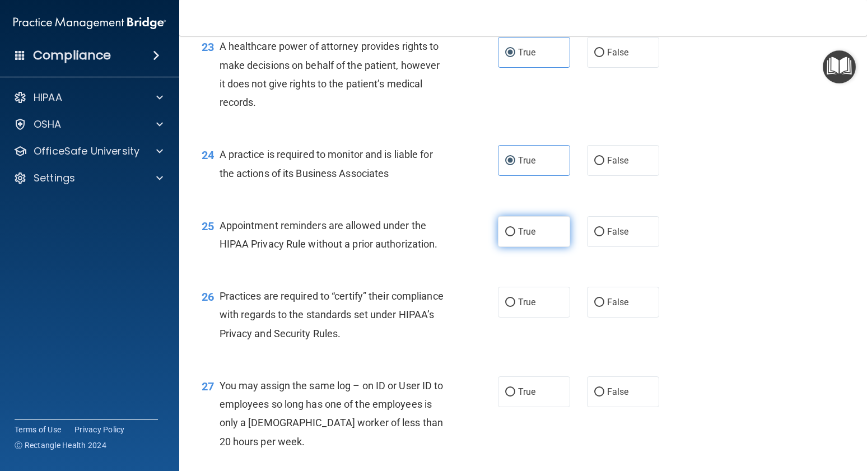
radio input "true"
click at [523, 297] on span "True" at bounding box center [526, 302] width 17 height 11
click at [515, 299] on input "True" at bounding box center [510, 303] width 10 height 8
radio input "true"
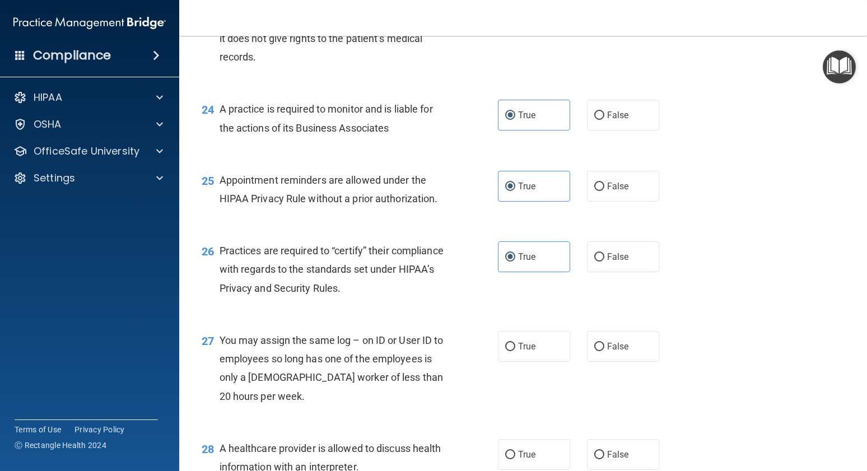
scroll to position [2386, 0]
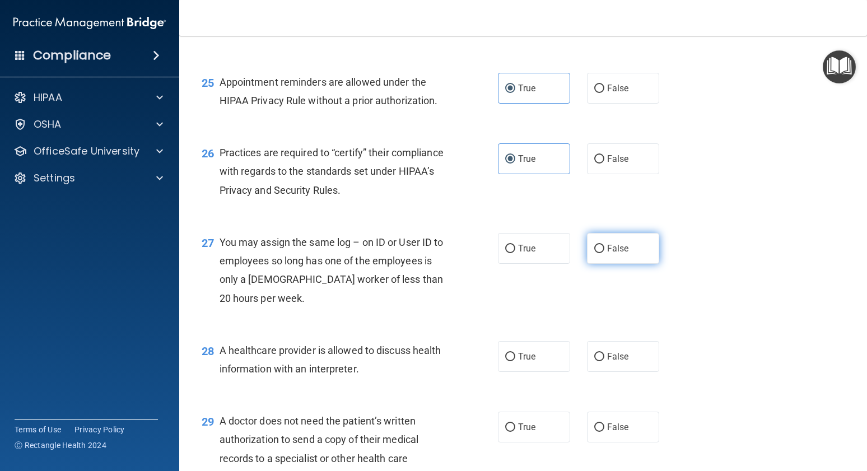
click at [631, 247] on label "False" at bounding box center [623, 248] width 72 height 31
click at [605, 247] on input "False" at bounding box center [600, 249] width 10 height 8
radio input "true"
click at [512, 348] on label "True" at bounding box center [534, 356] width 72 height 31
click at [512, 353] on input "True" at bounding box center [510, 357] width 10 height 8
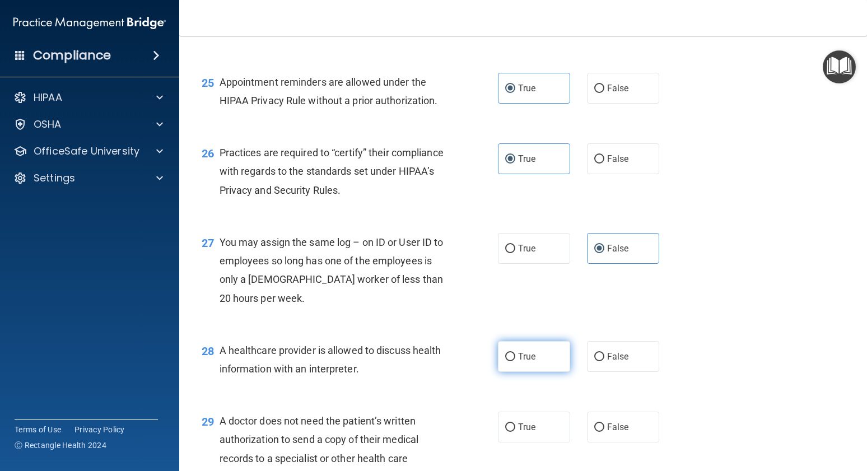
radio input "true"
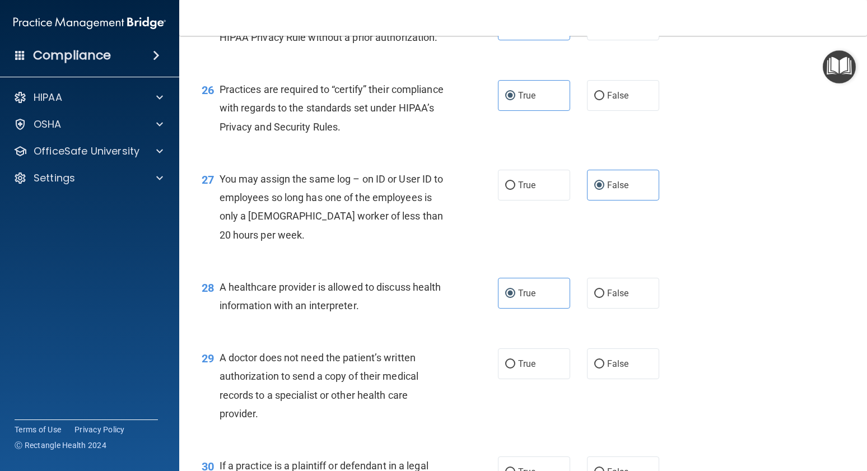
scroll to position [2571, 0]
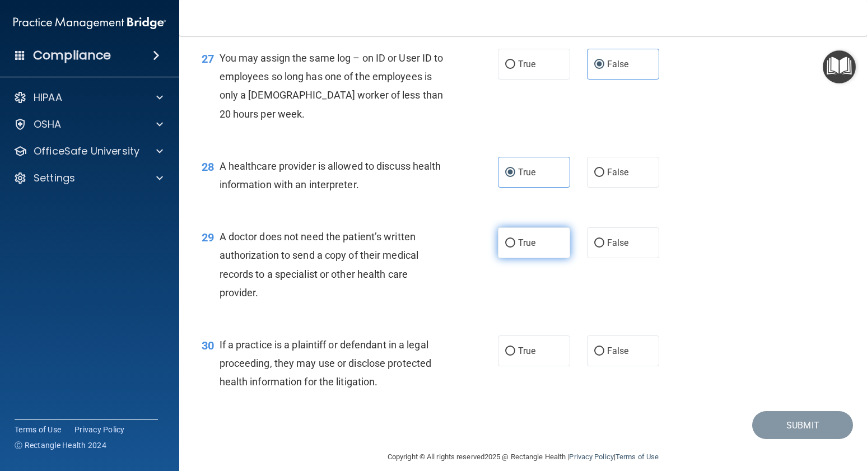
click at [540, 235] on label "True" at bounding box center [534, 242] width 72 height 31
click at [515, 239] on input "True" at bounding box center [510, 243] width 10 height 8
radio input "true"
click at [528, 346] on span "True" at bounding box center [526, 351] width 17 height 11
click at [515, 347] on input "True" at bounding box center [510, 351] width 10 height 8
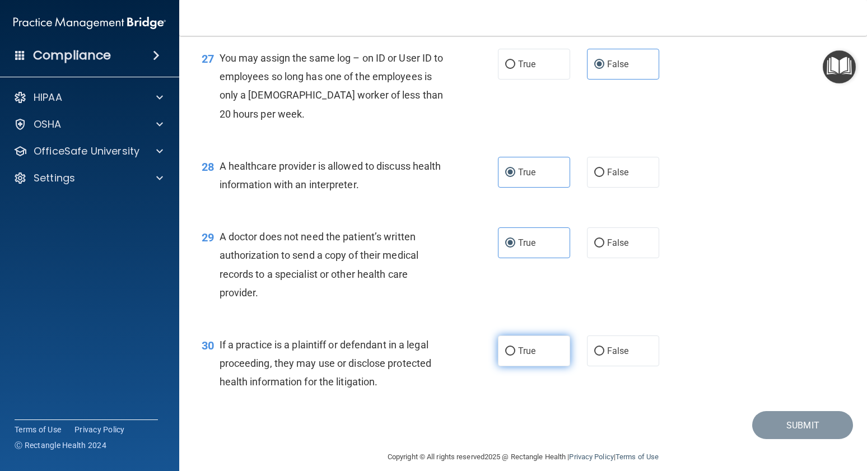
radio input "true"
click at [776, 411] on button "Submit" at bounding box center [803, 425] width 101 height 29
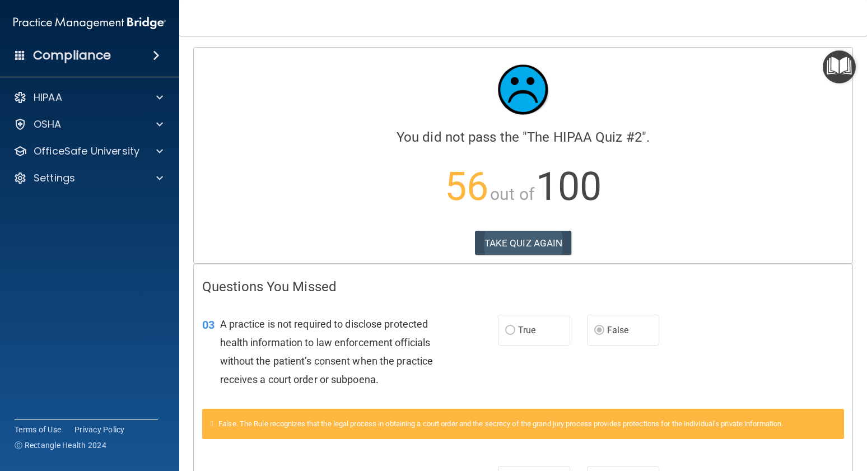
click at [529, 242] on button "TAKE QUIZ AGAIN" at bounding box center [523, 243] width 97 height 25
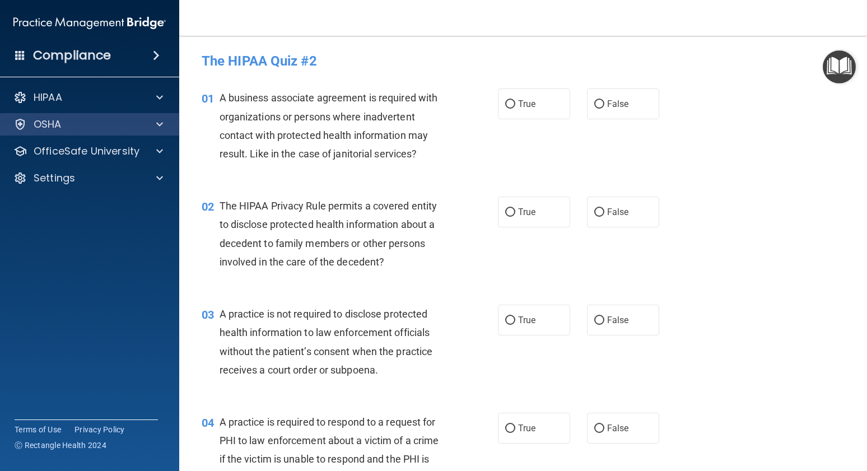
click at [146, 122] on div at bounding box center [158, 124] width 28 height 13
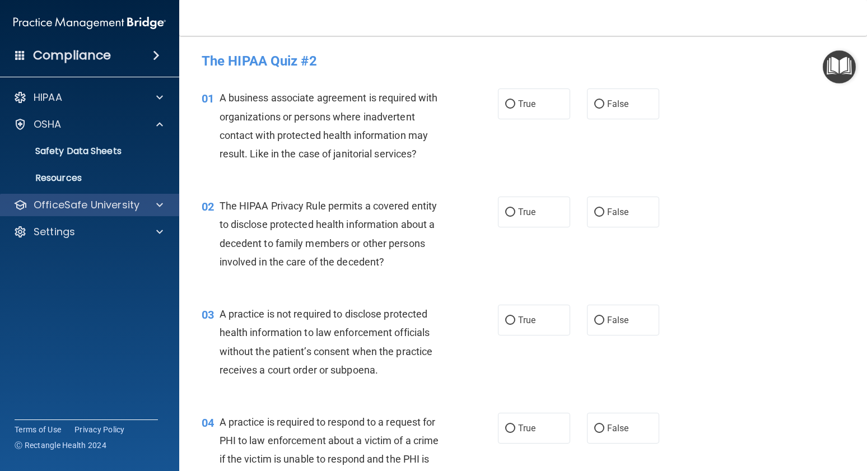
click at [156, 196] on div "HIPAA Documents and Policies Report an Incident Business Associates Emergency P…" at bounding box center [90, 167] width 180 height 170
click at [152, 200] on div at bounding box center [158, 204] width 28 height 13
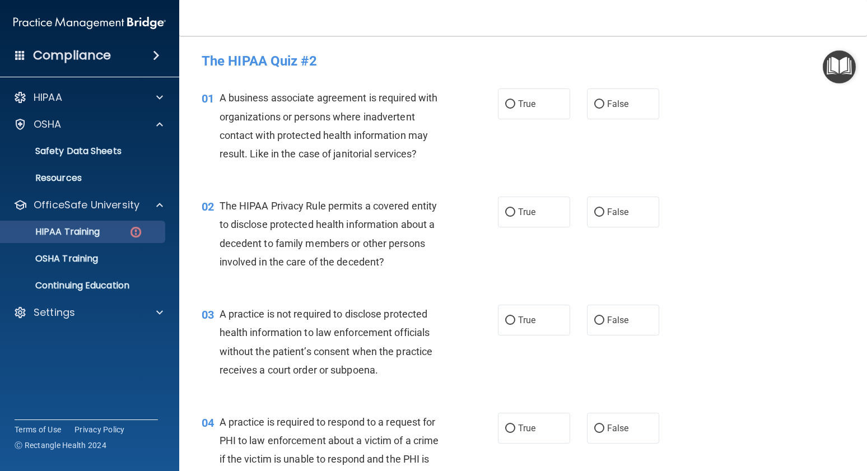
click at [137, 231] on img at bounding box center [136, 232] width 14 height 14
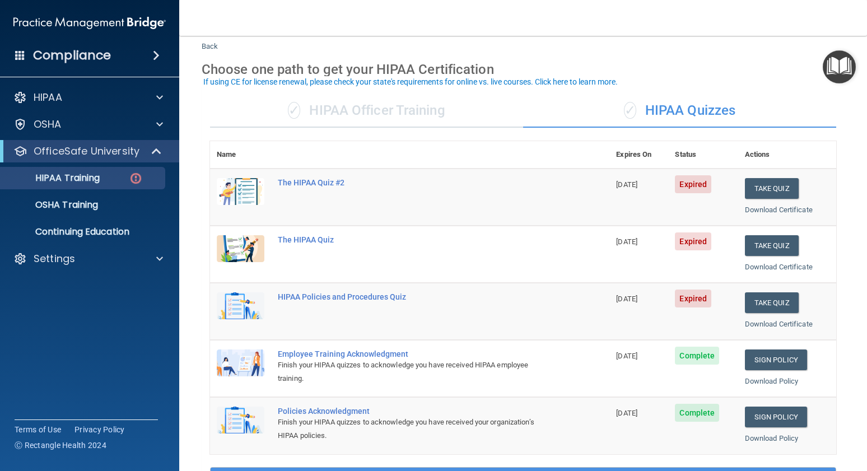
scroll to position [31, 0]
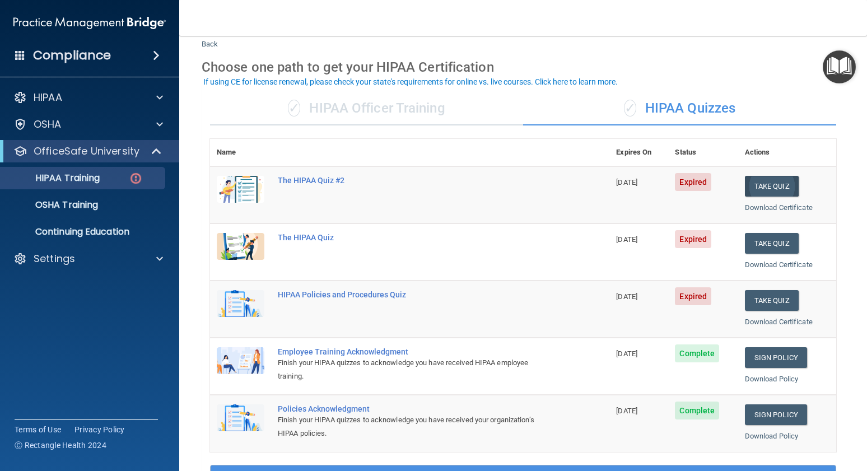
click at [773, 187] on button "Take Quiz" at bounding box center [772, 186] width 54 height 21
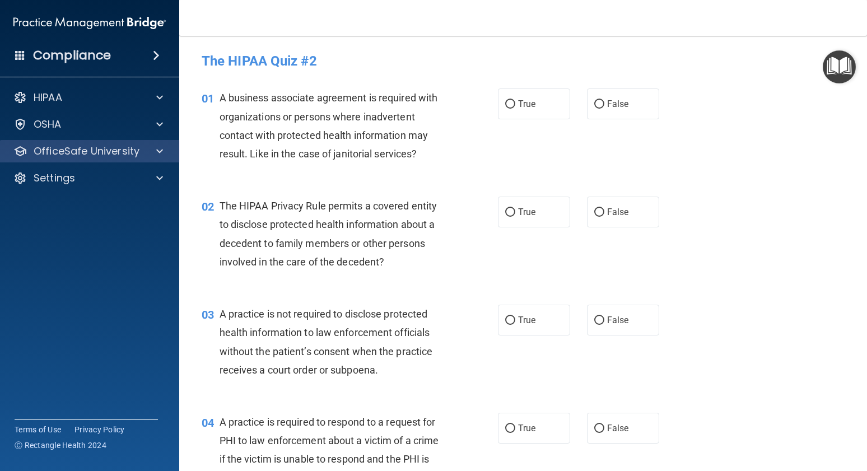
click at [137, 159] on div "OfficeSafe University" at bounding box center [90, 151] width 180 height 22
click at [159, 152] on span at bounding box center [159, 151] width 7 height 13
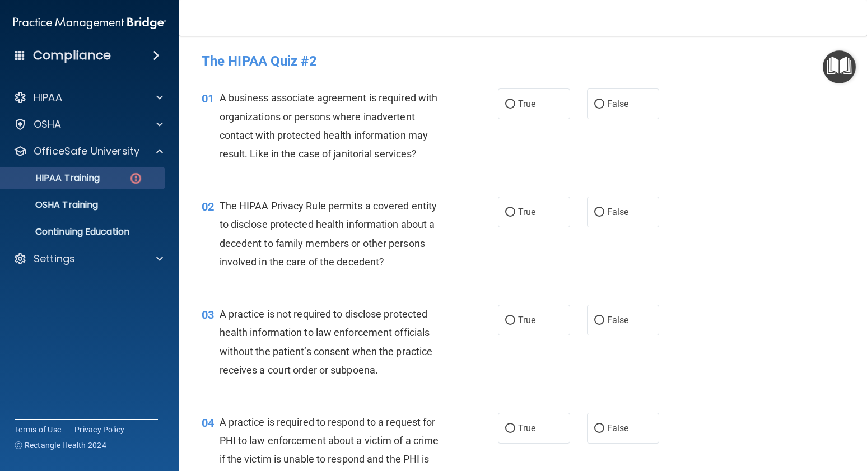
click at [127, 184] on link "HIPAA Training" at bounding box center [77, 178] width 177 height 22
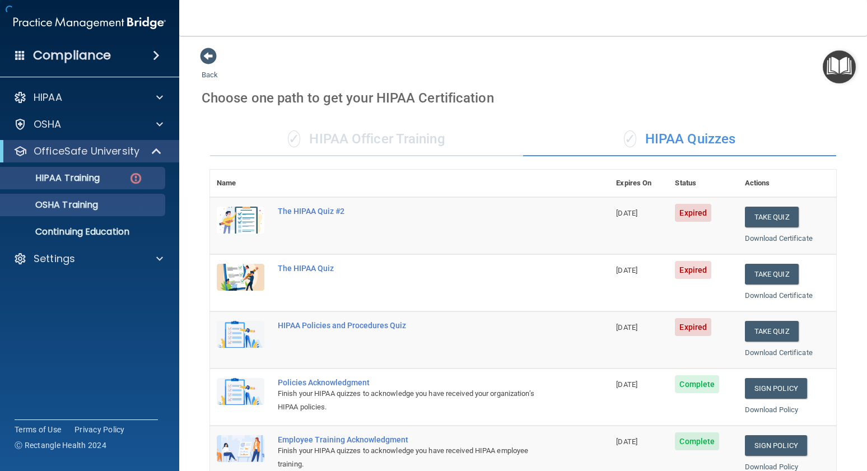
click at [112, 207] on div "OSHA Training" at bounding box center [83, 204] width 153 height 11
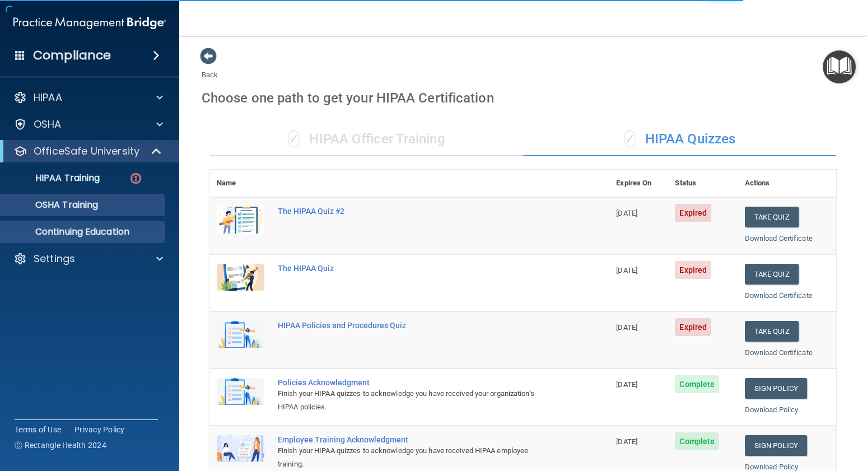
click at [127, 230] on p "Continuing Education" at bounding box center [83, 231] width 153 height 11
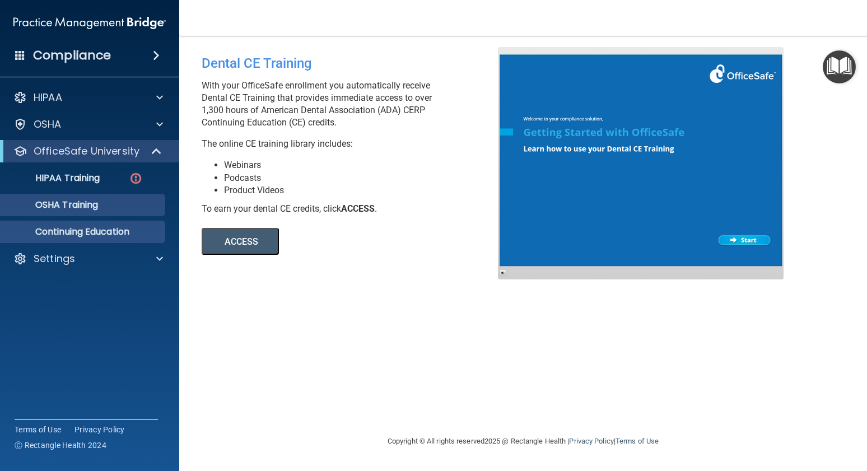
click at [101, 197] on link "OSHA Training" at bounding box center [77, 205] width 177 height 22
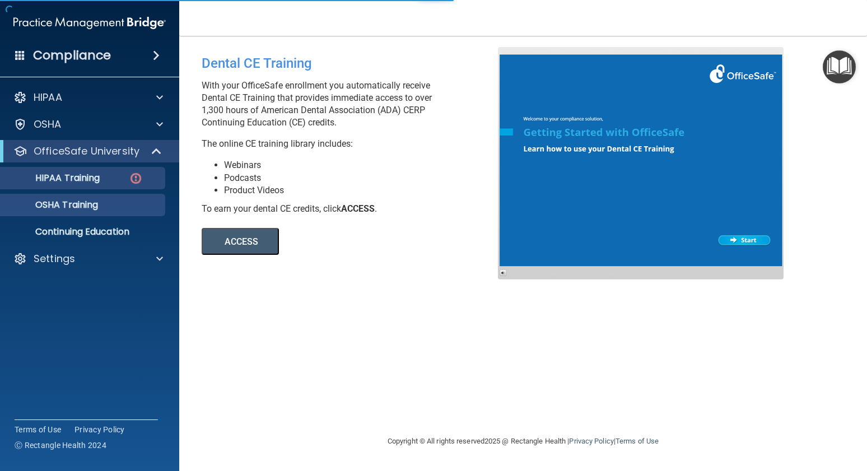
click at [113, 181] on div "HIPAA Training" at bounding box center [83, 178] width 153 height 11
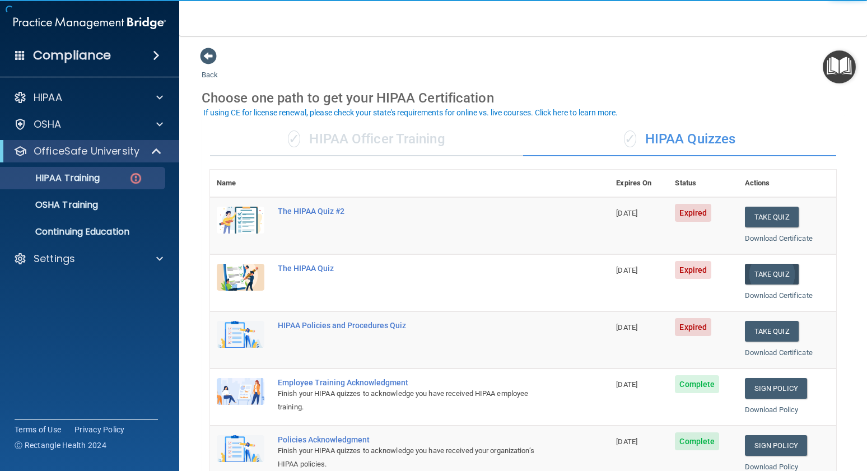
click at [775, 270] on button "Take Quiz" at bounding box center [772, 274] width 54 height 21
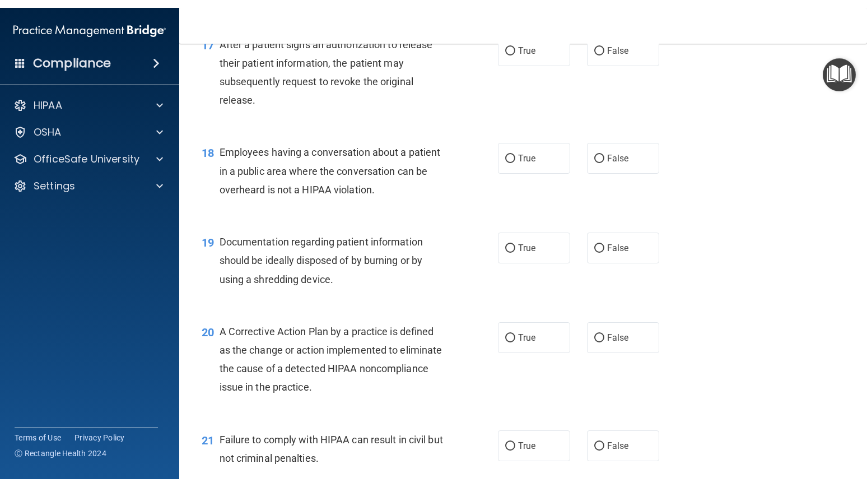
scroll to position [2013, 0]
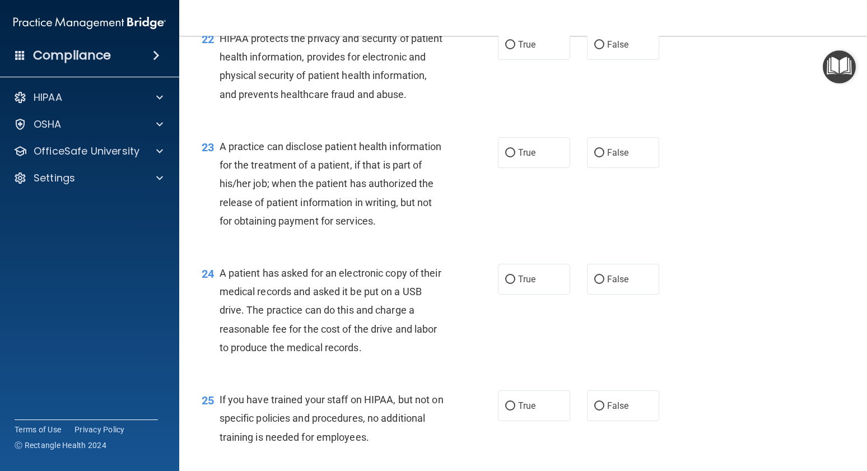
click at [72, 55] on h4 "Compliance" at bounding box center [72, 56] width 78 height 16
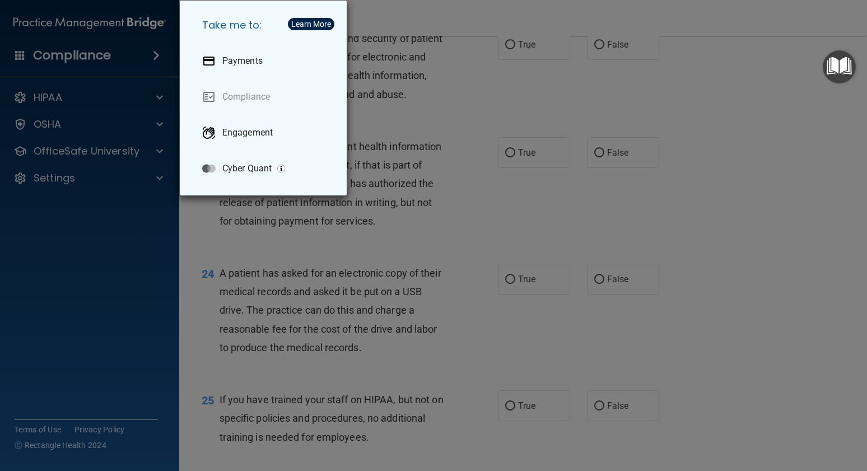
click at [29, 61] on div "Take me to: Payments Compliance Engagement Cyber Quant" at bounding box center [433, 235] width 867 height 471
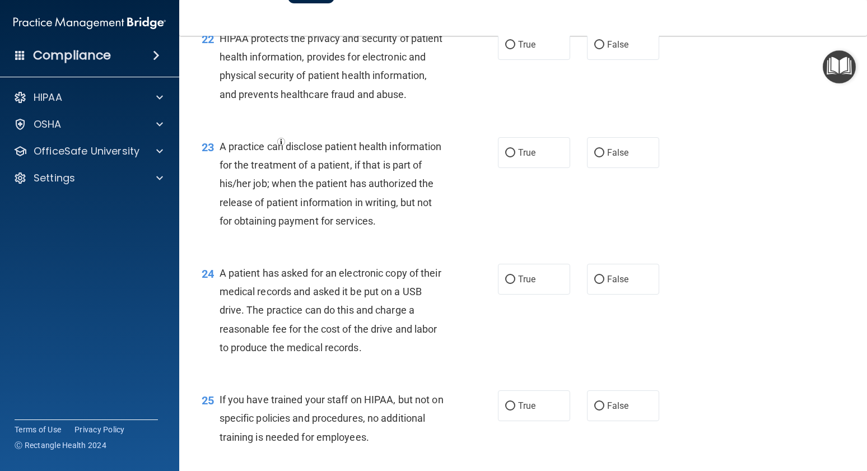
click at [19, 55] on span at bounding box center [20, 55] width 10 height 10
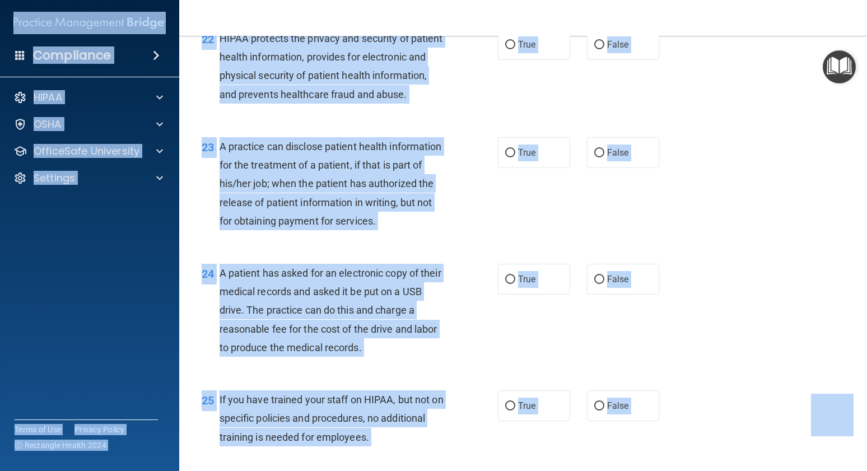
click at [87, 22] on img at bounding box center [89, 23] width 152 height 22
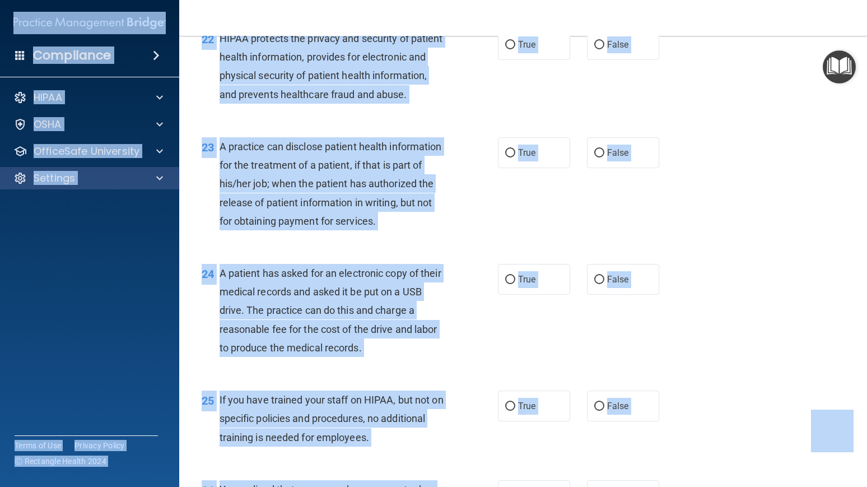
click at [165, 178] on div at bounding box center [158, 177] width 28 height 13
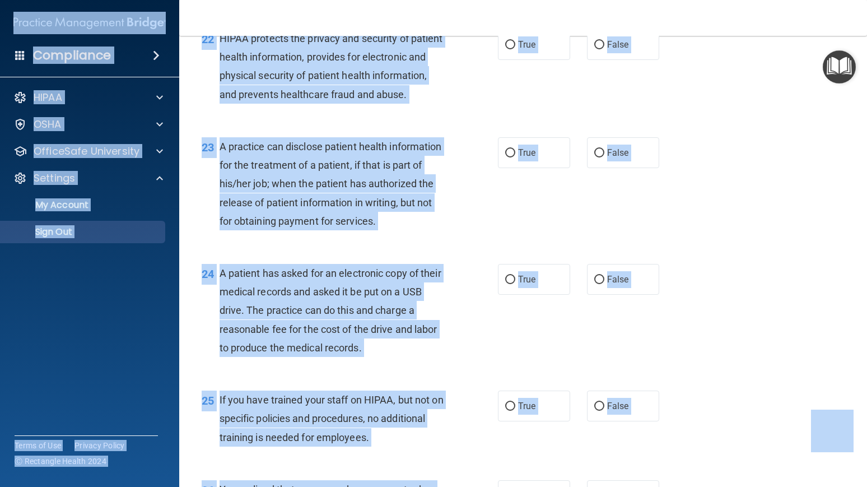
click at [103, 232] on p "Sign Out" at bounding box center [83, 231] width 153 height 11
